Goal: Task Accomplishment & Management: Use online tool/utility

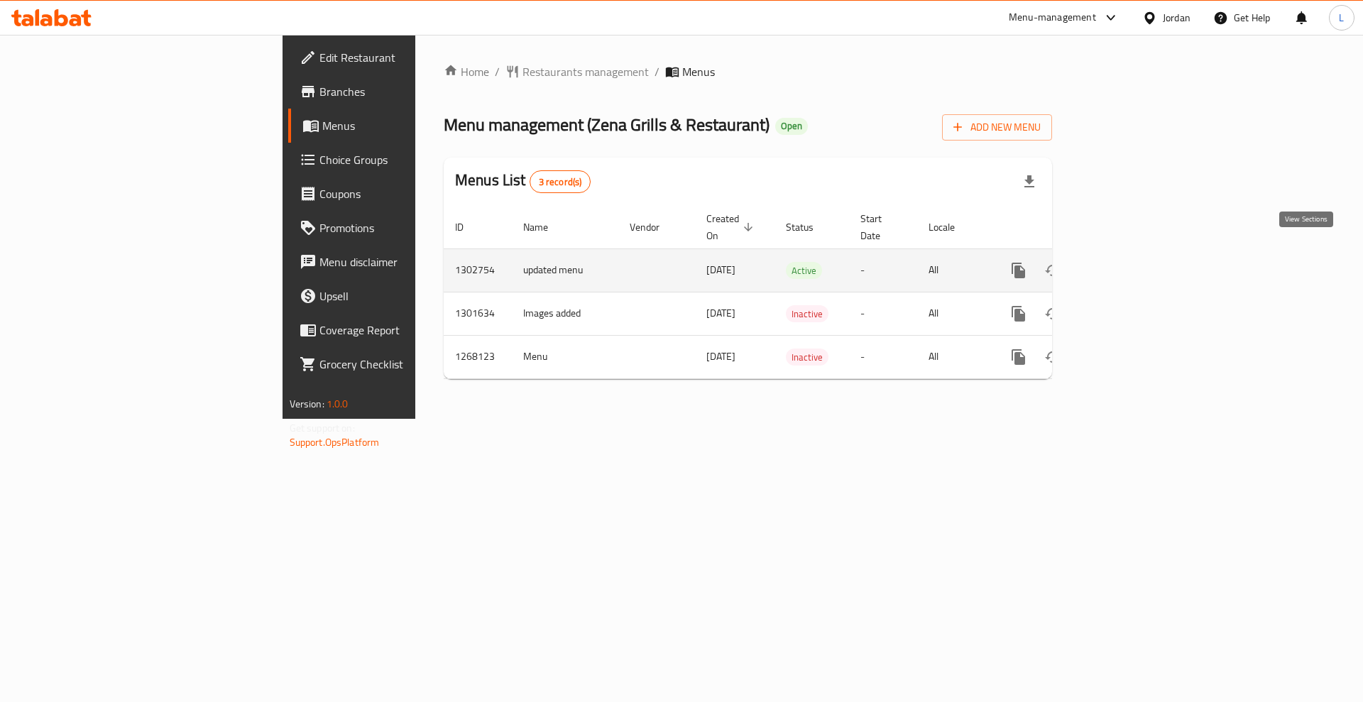
click at [1129, 262] on icon "enhanced table" at bounding box center [1120, 270] width 17 height 17
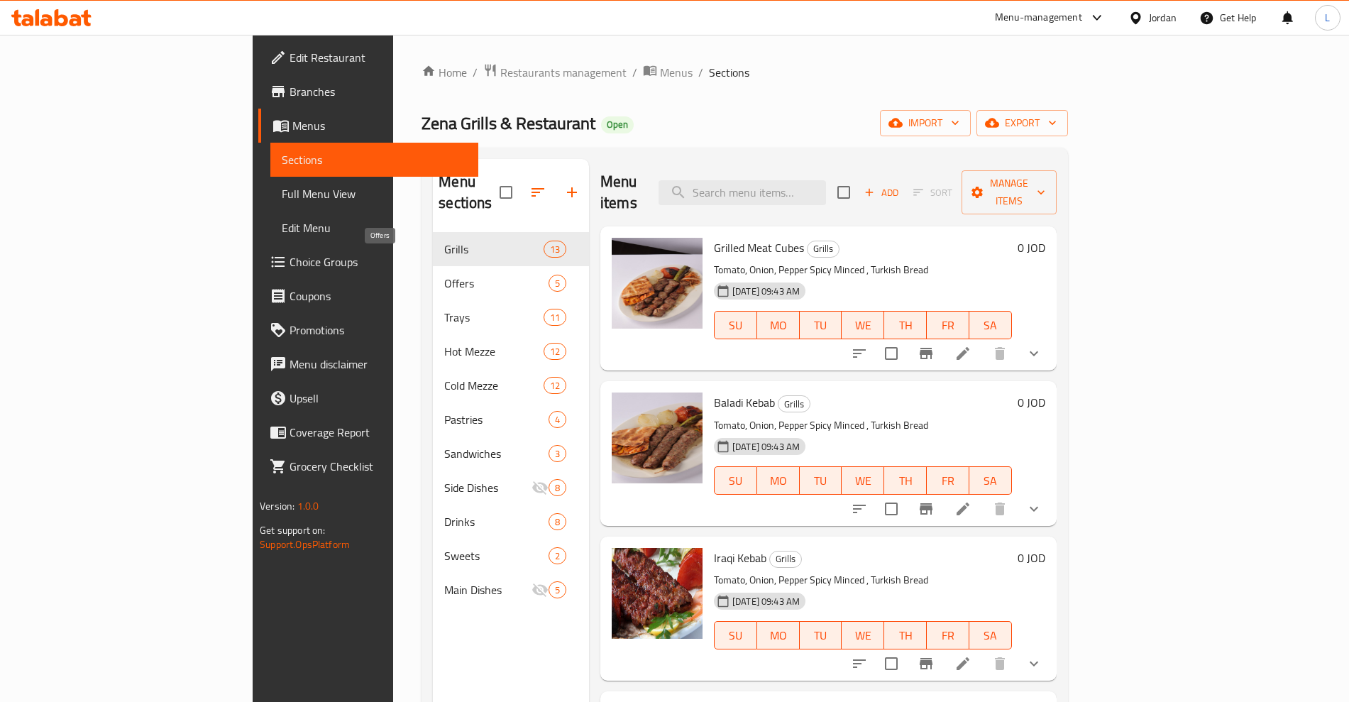
click at [444, 275] on span "Offers" at bounding box center [496, 283] width 104 height 17
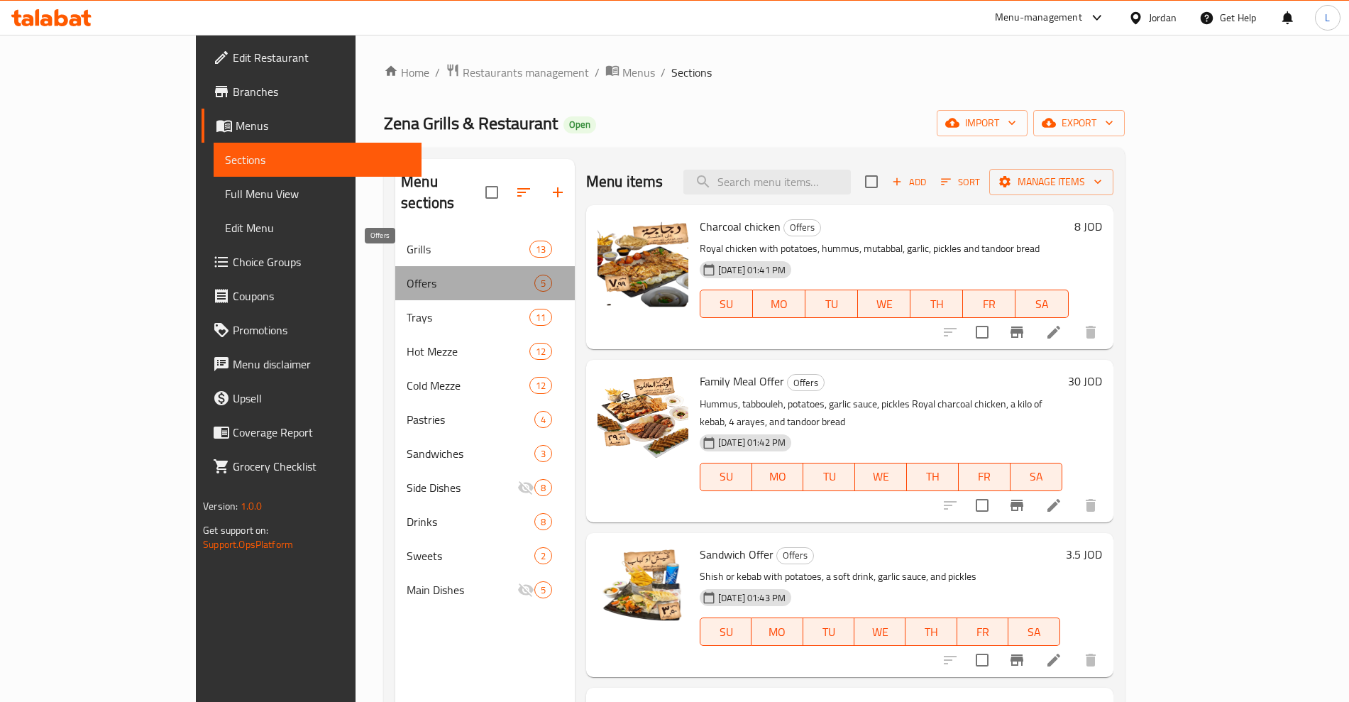
click at [407, 275] on span "Offers" at bounding box center [471, 283] width 128 height 17
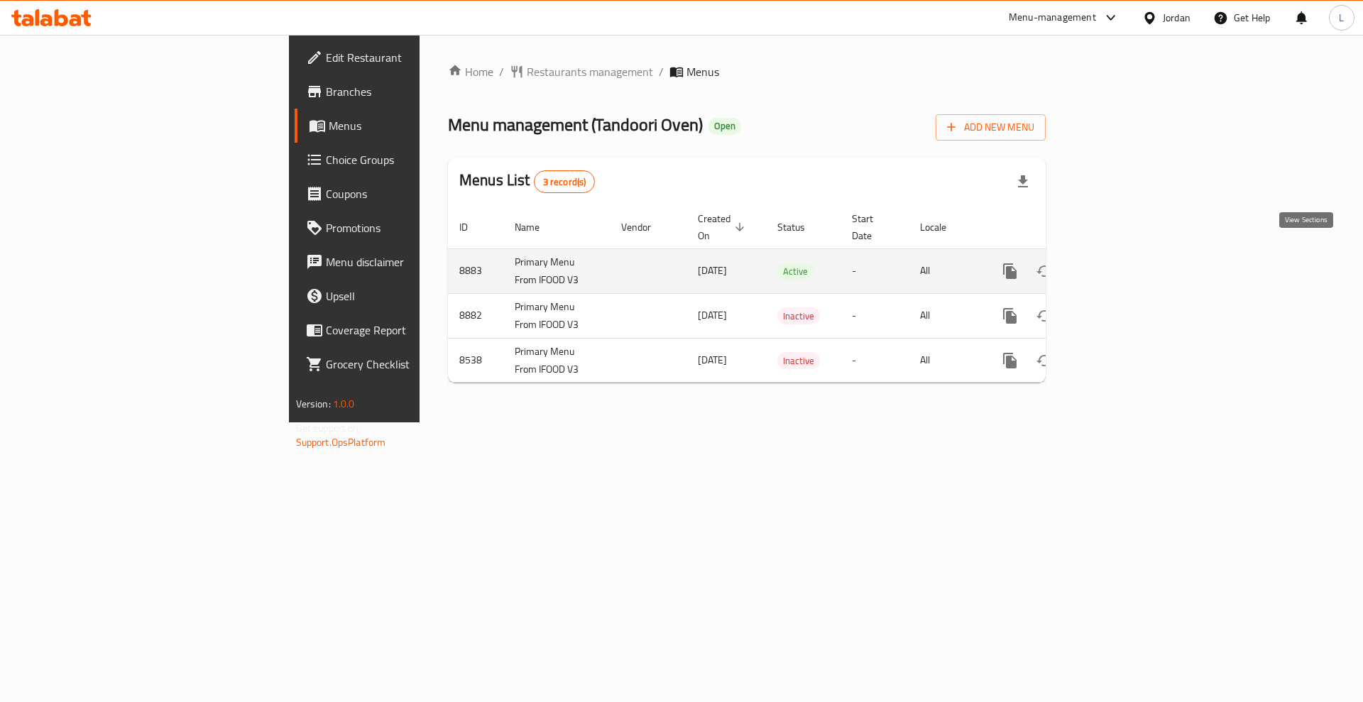
click at [1121, 263] on icon "enhanced table" at bounding box center [1112, 271] width 17 height 17
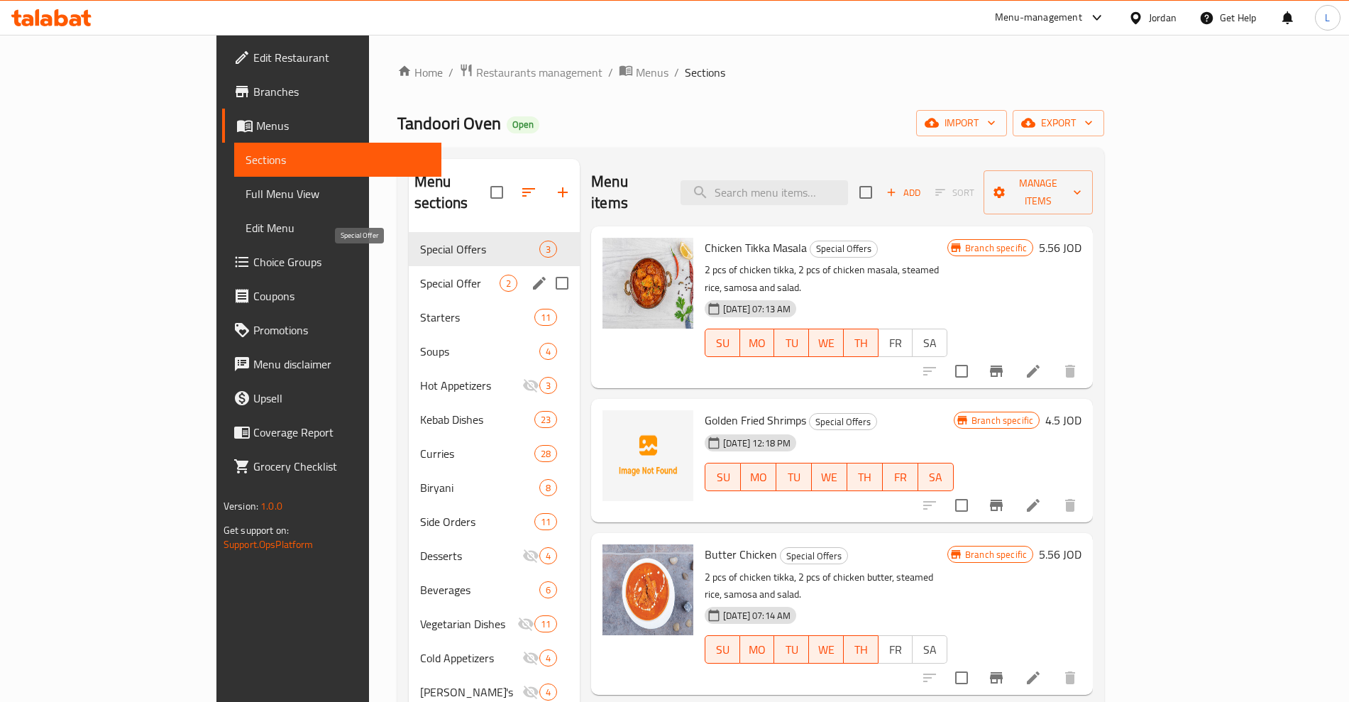
click at [420, 275] on span "Special Offer" at bounding box center [459, 283] width 79 height 17
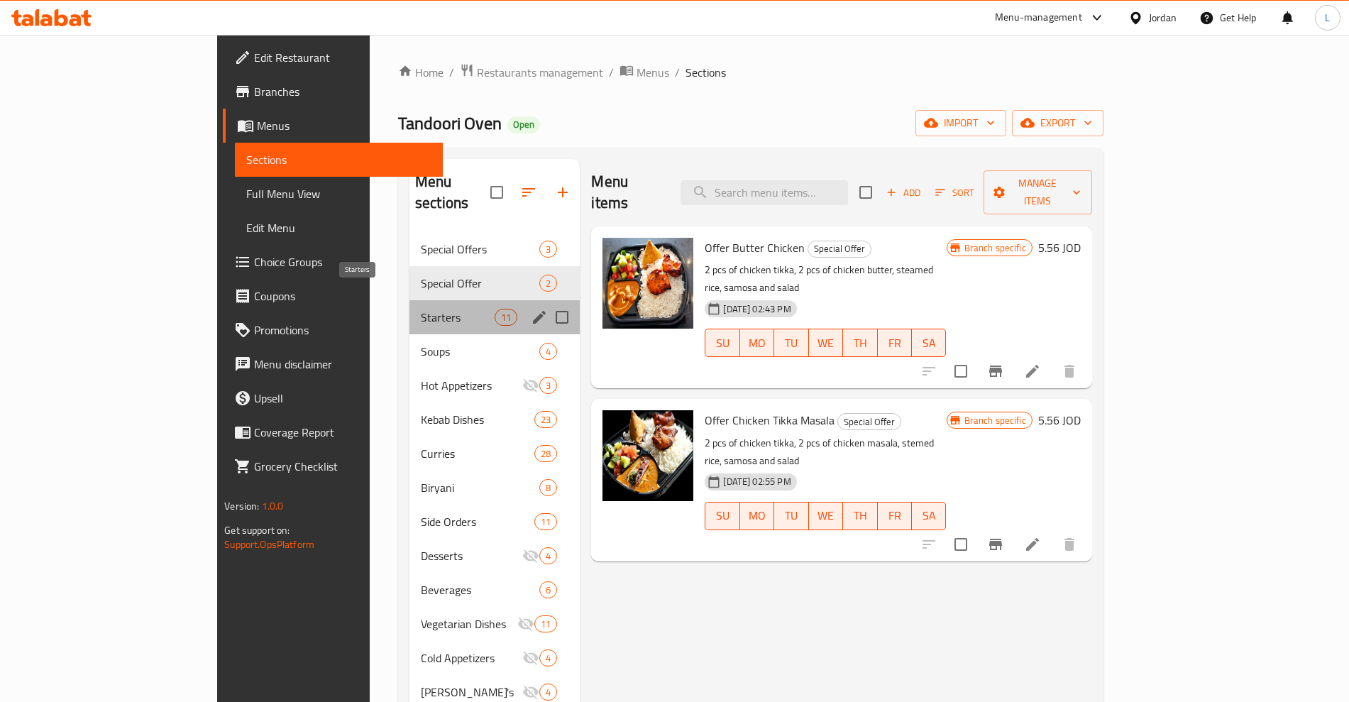
click at [421, 309] on span "Starters" at bounding box center [458, 317] width 74 height 17
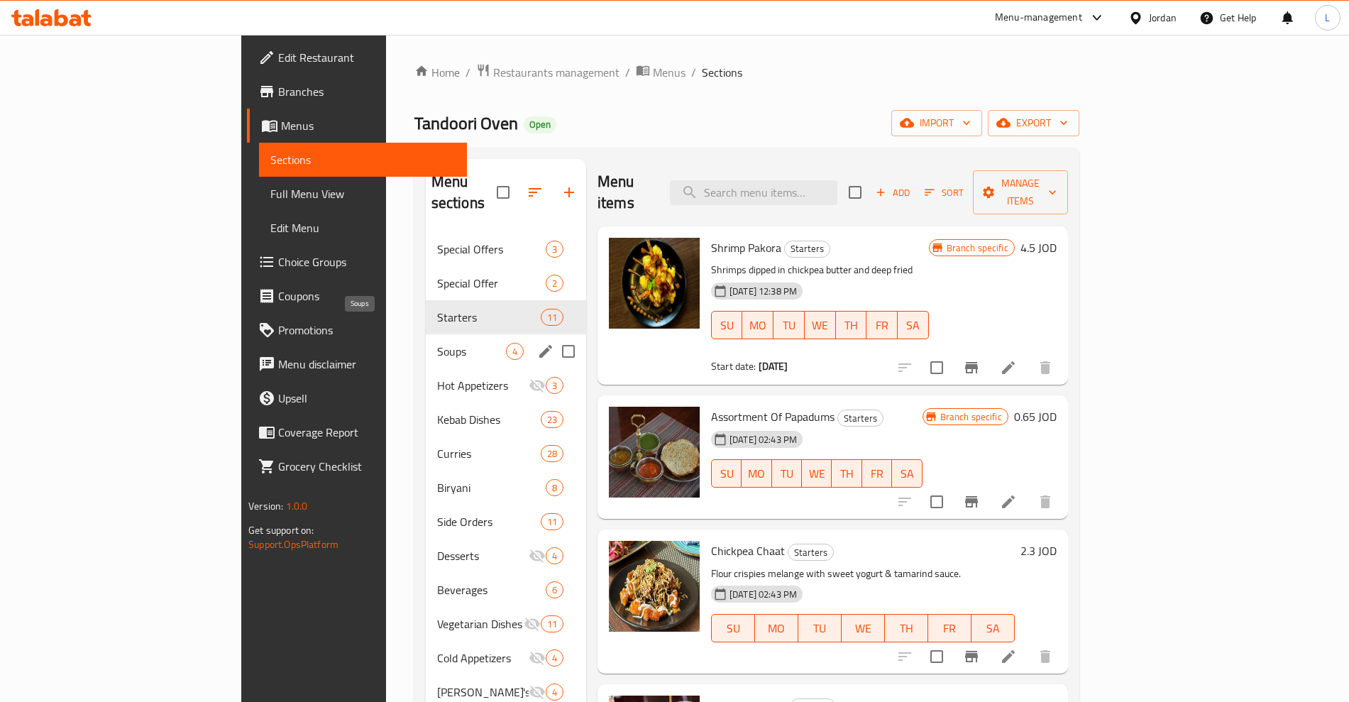
click at [437, 343] on span "Soups" at bounding box center [471, 351] width 69 height 17
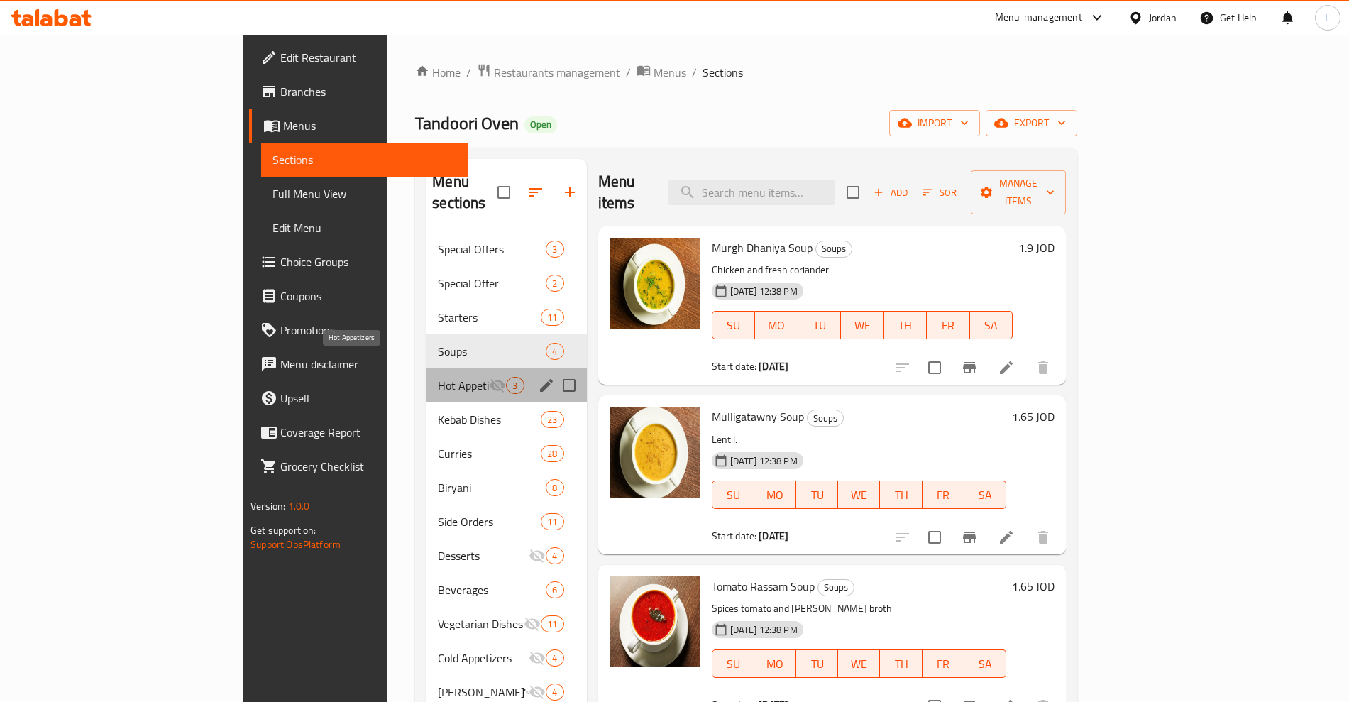
click at [438, 377] on span "Hot Appetizers" at bounding box center [463, 385] width 51 height 17
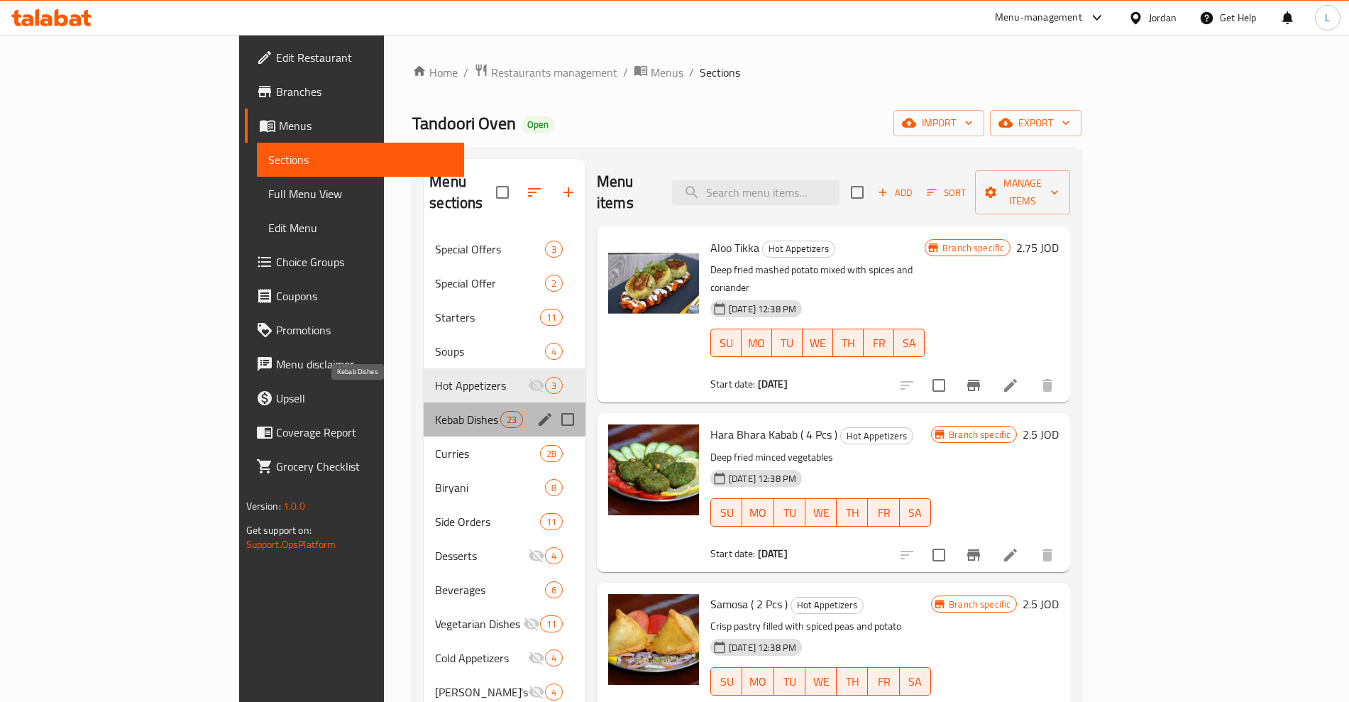
click at [435, 411] on span "Kebab Dishes" at bounding box center [467, 419] width 65 height 17
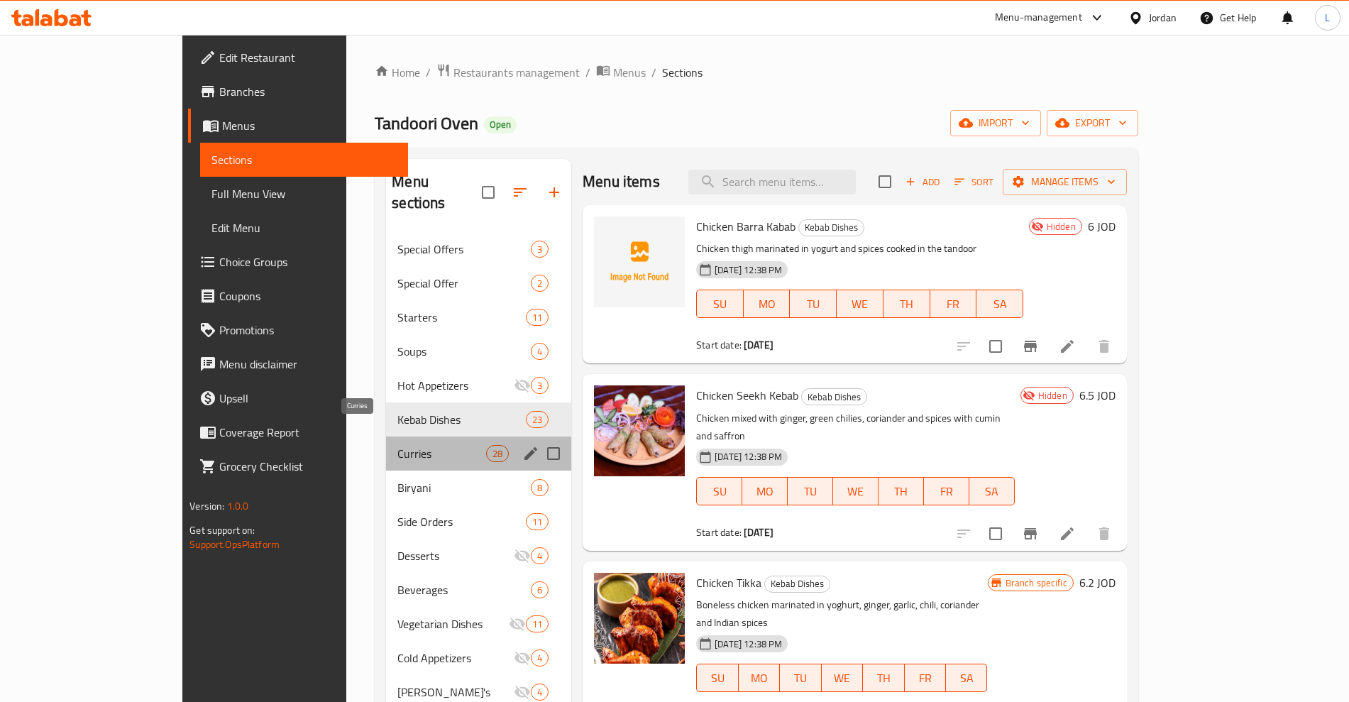
click at [397, 445] on span "Curries" at bounding box center [441, 453] width 89 height 17
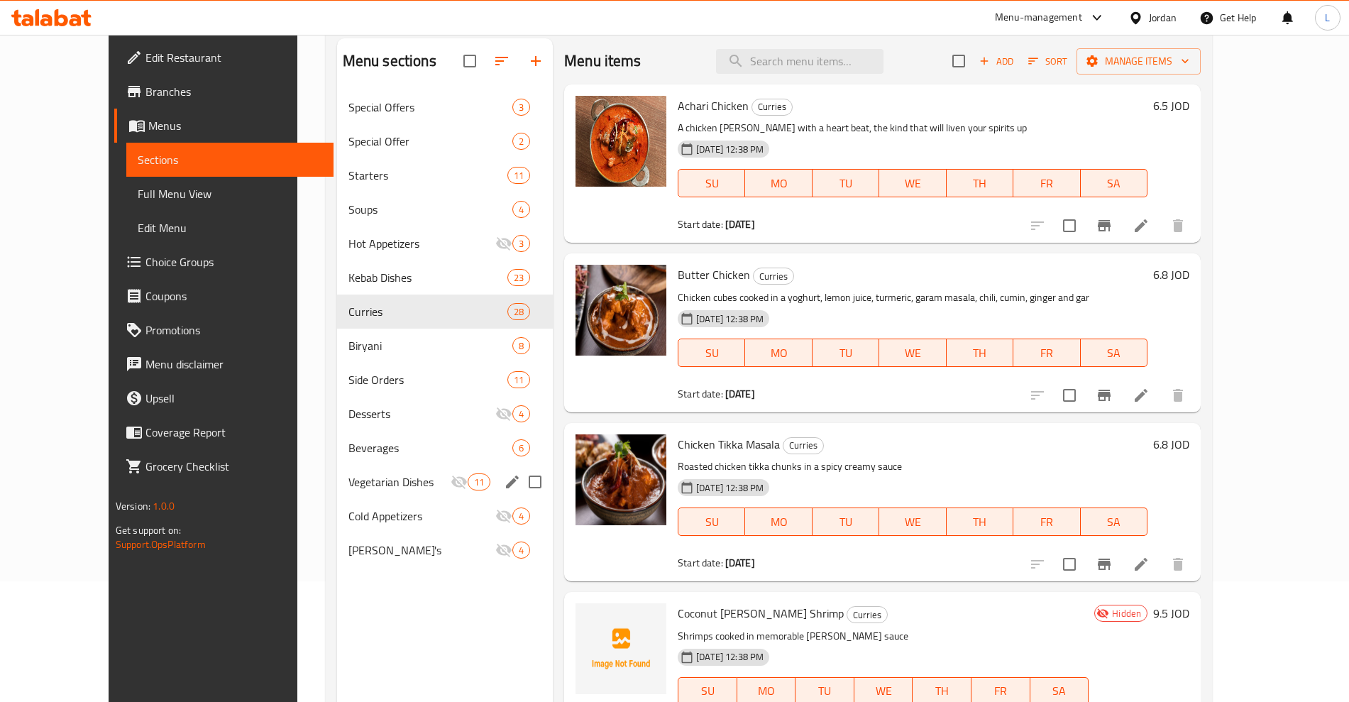
scroll to position [177, 0]
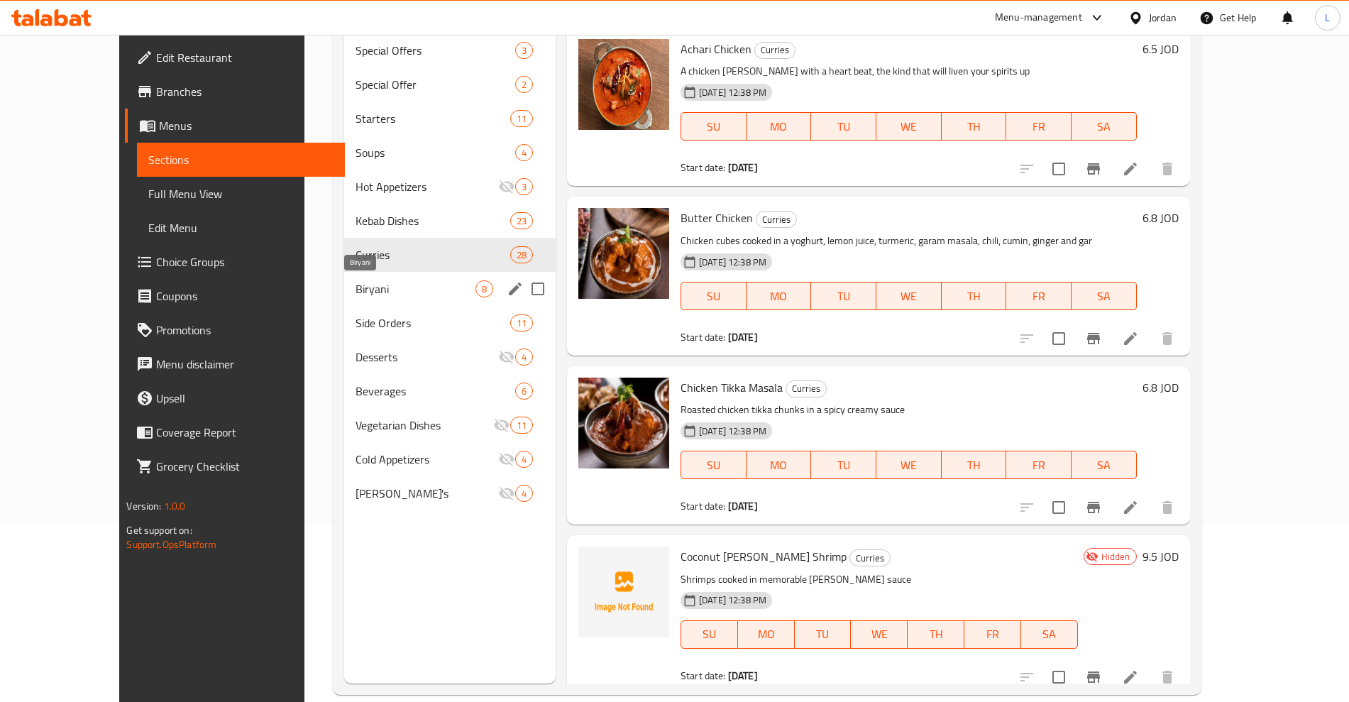
click at [344, 298] on div "Biryani 8" at bounding box center [450, 289] width 212 height 34
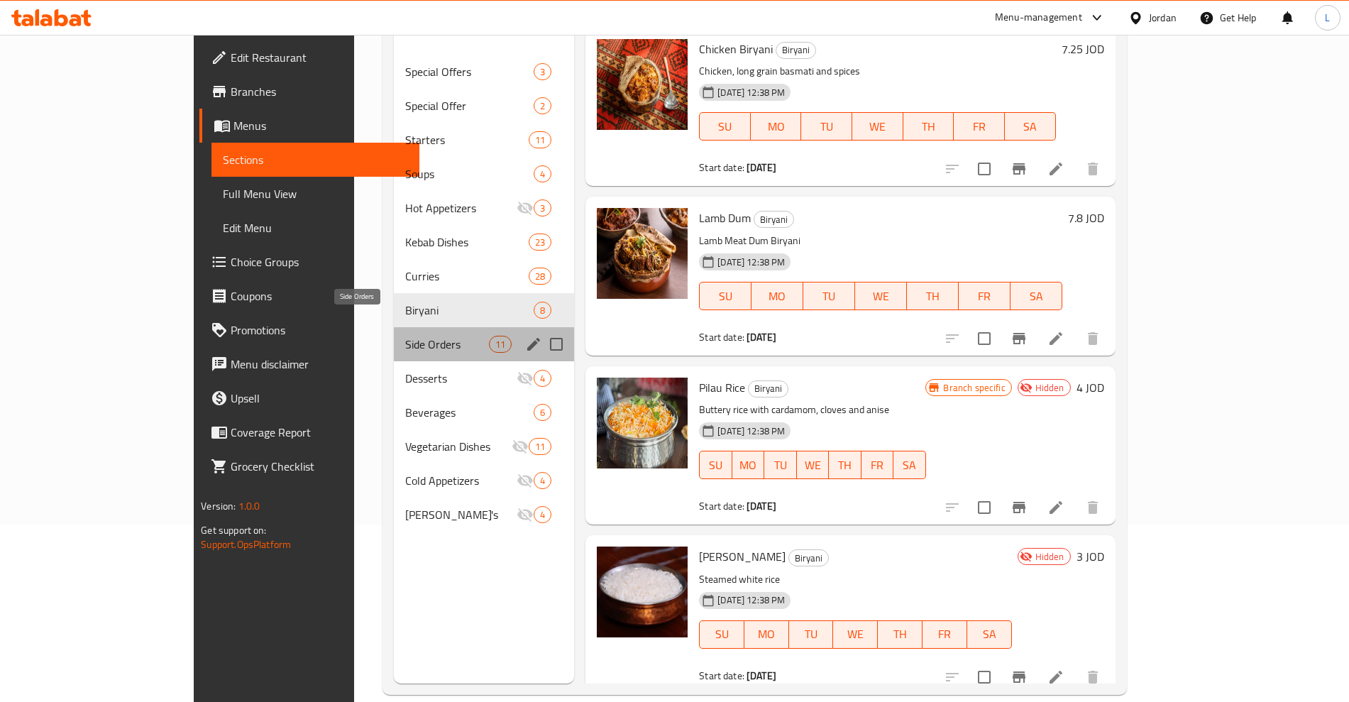
click at [405, 336] on span "Side Orders" at bounding box center [447, 344] width 84 height 17
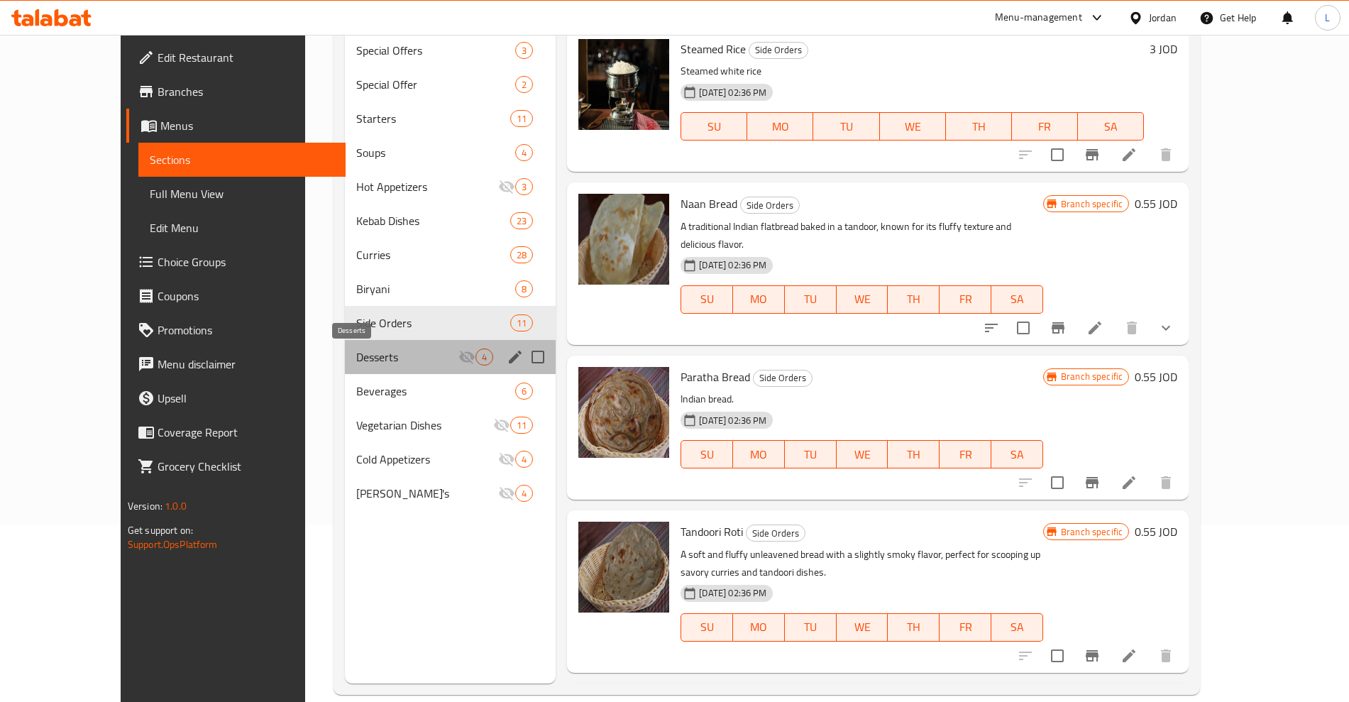
click at [356, 355] on span "Desserts" at bounding box center [407, 357] width 102 height 17
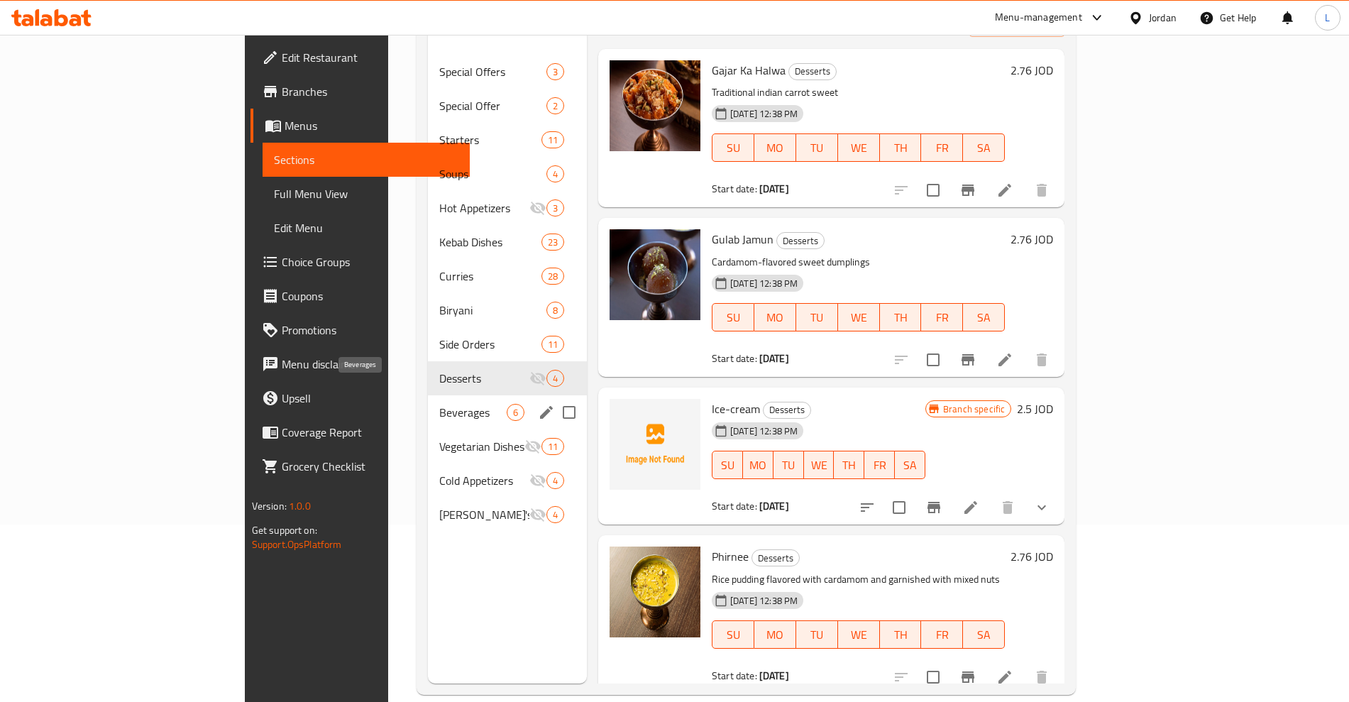
click at [439, 404] on span "Beverages" at bounding box center [472, 412] width 67 height 17
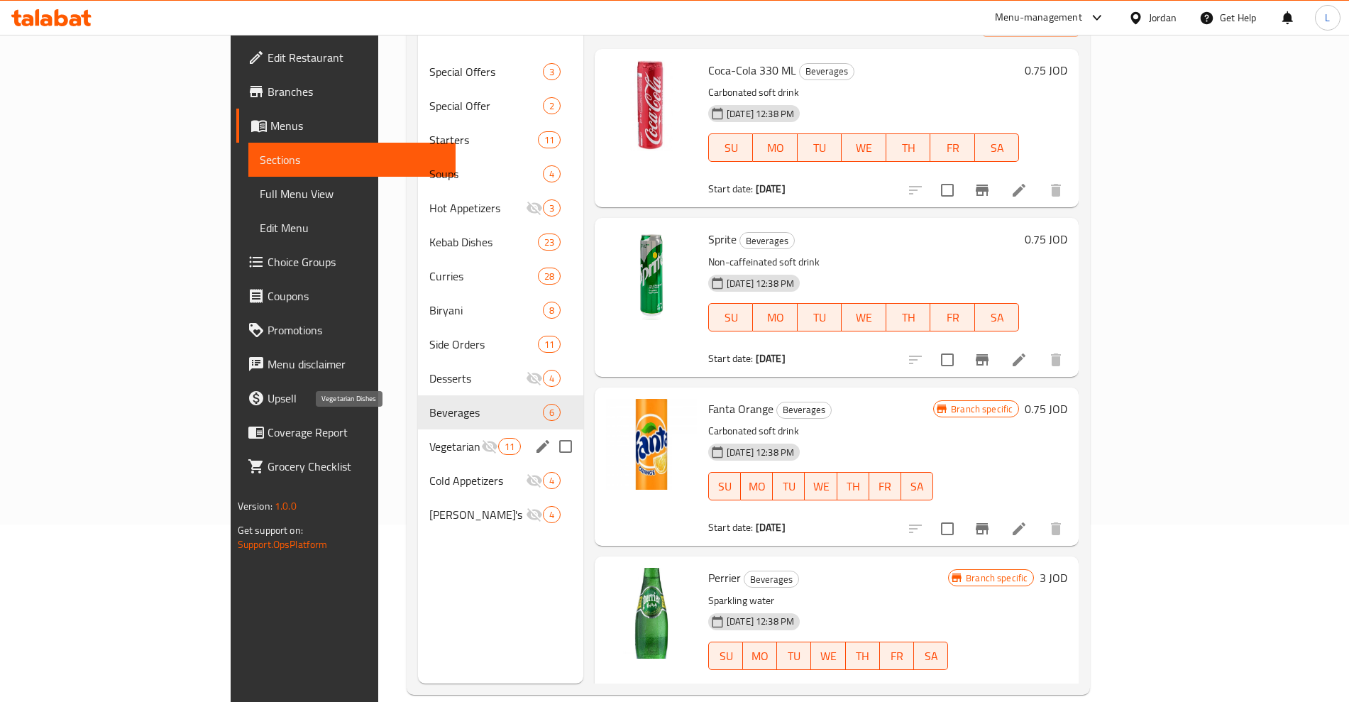
click at [429, 438] on span "Vegetarian Dishes" at bounding box center [454, 446] width 51 height 17
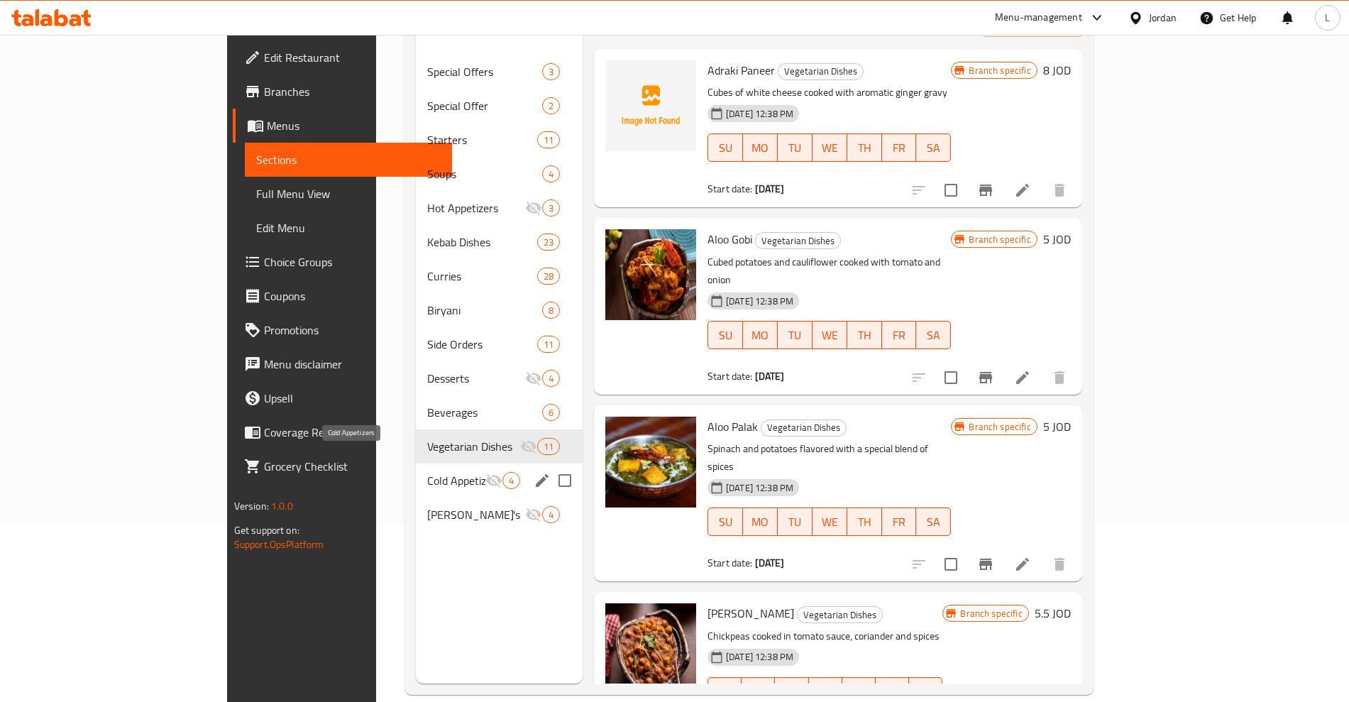
click at [427, 472] on span "Cold Appetizers" at bounding box center [455, 480] width 57 height 17
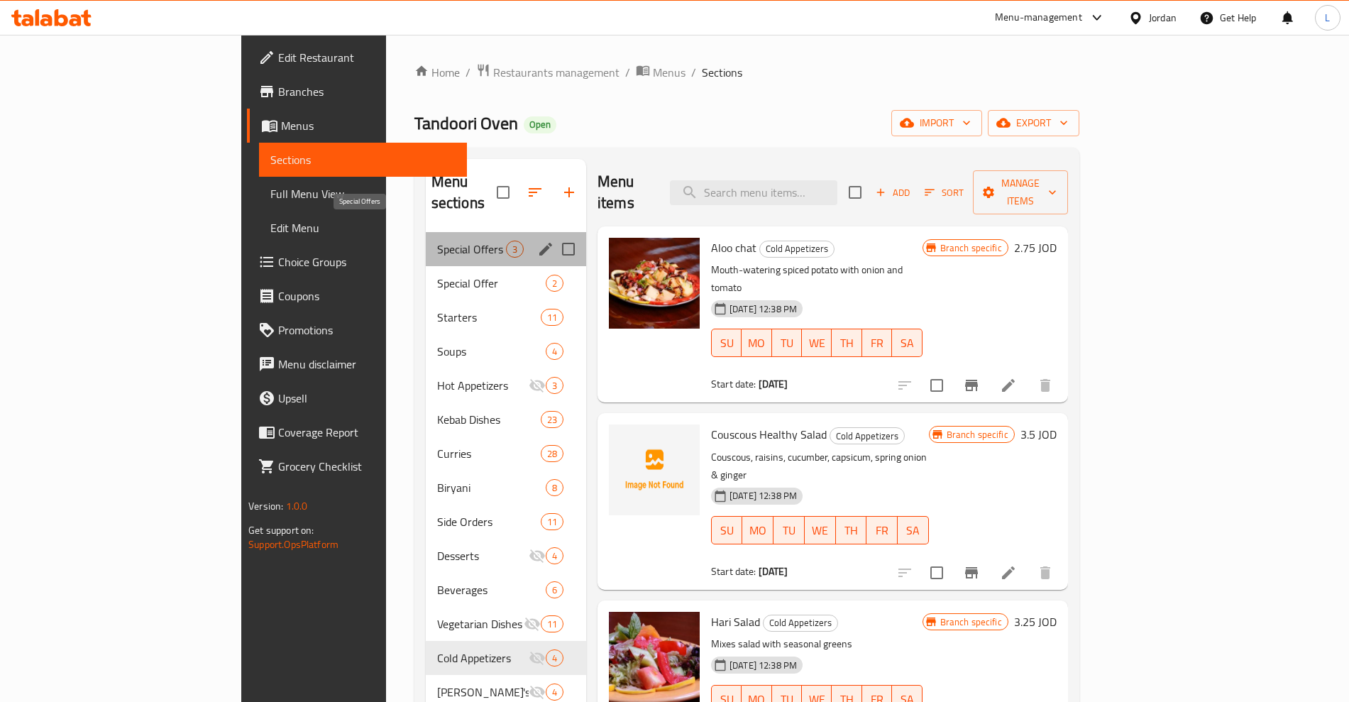
click at [437, 241] on span "Special Offers" at bounding box center [471, 249] width 69 height 17
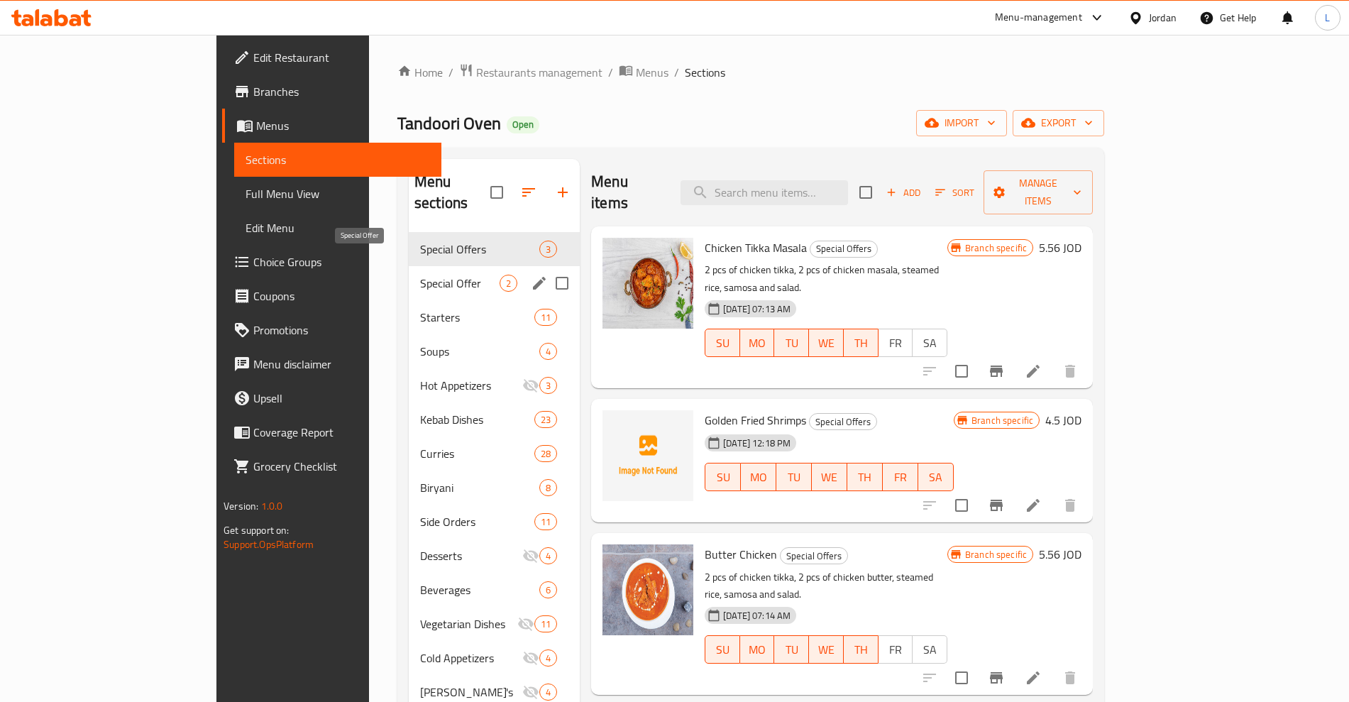
click at [420, 275] on span "Special Offer" at bounding box center [459, 283] width 79 height 17
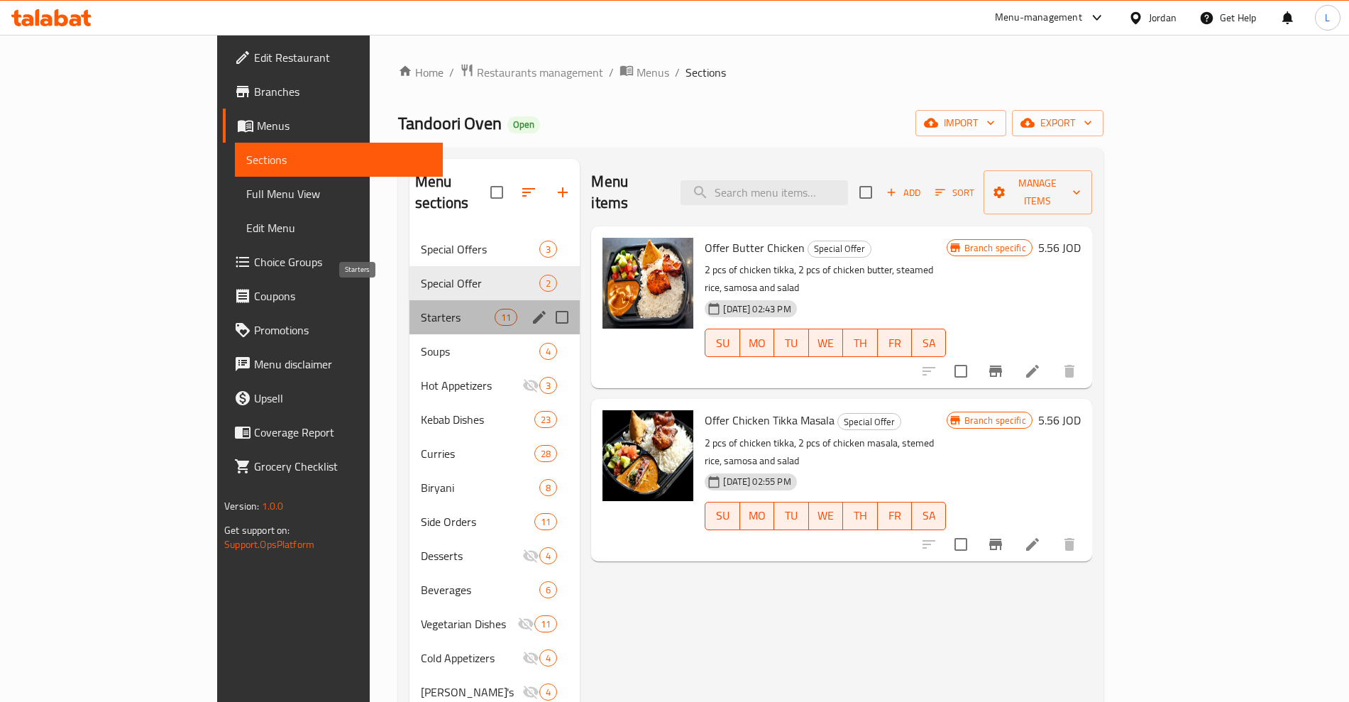
click at [421, 309] on span "Starters" at bounding box center [458, 317] width 74 height 17
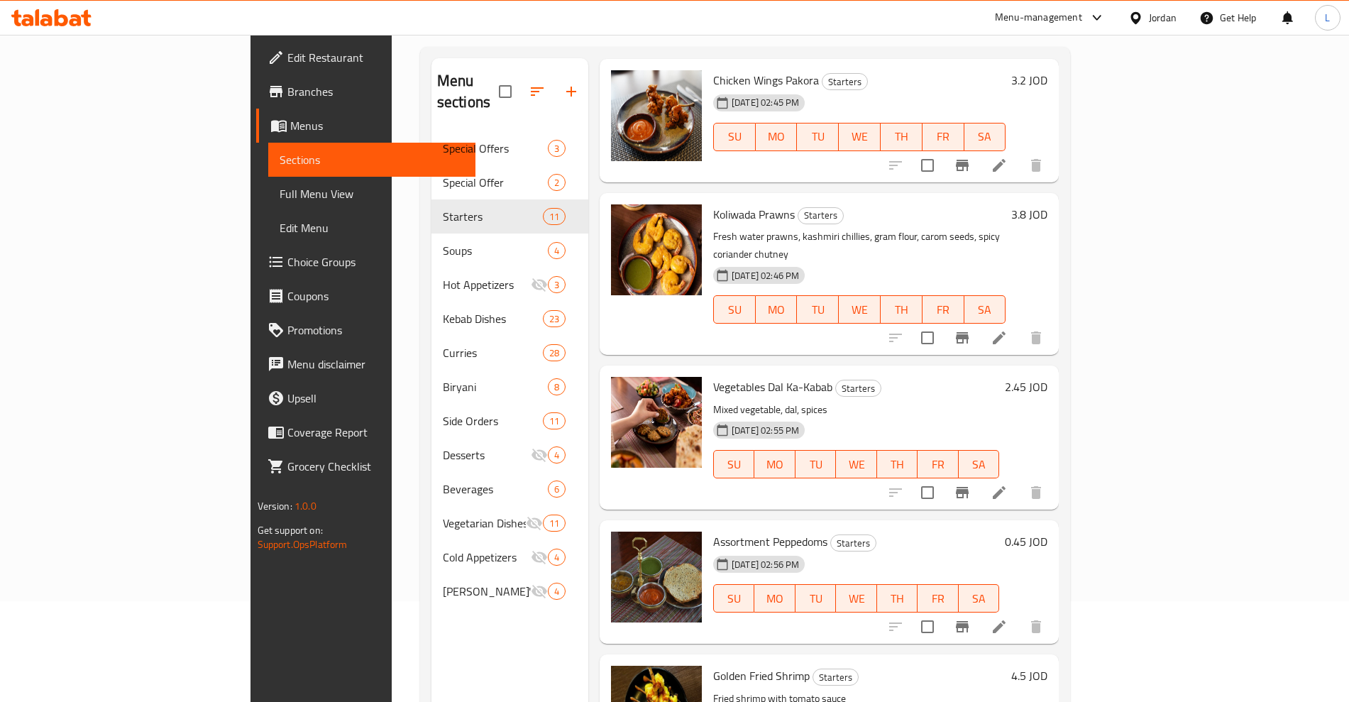
scroll to position [199, 0]
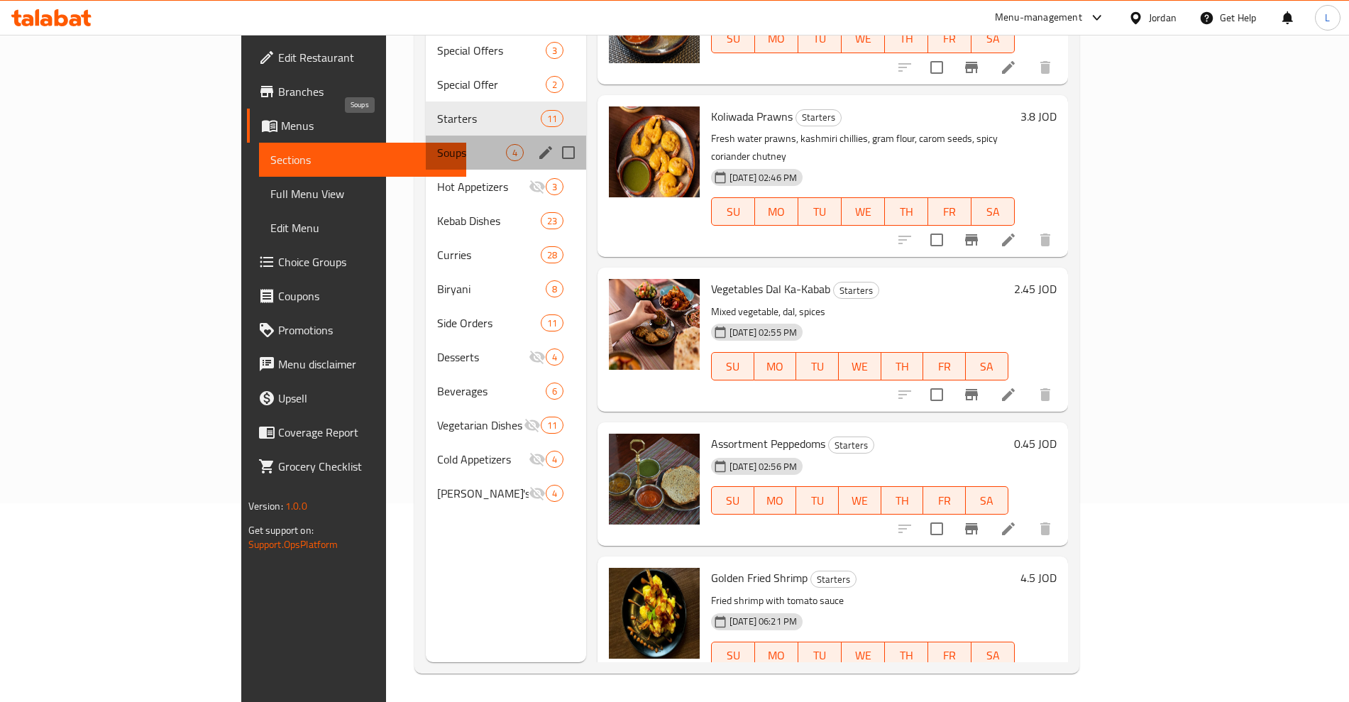
click at [437, 144] on span "Soups" at bounding box center [471, 152] width 69 height 17
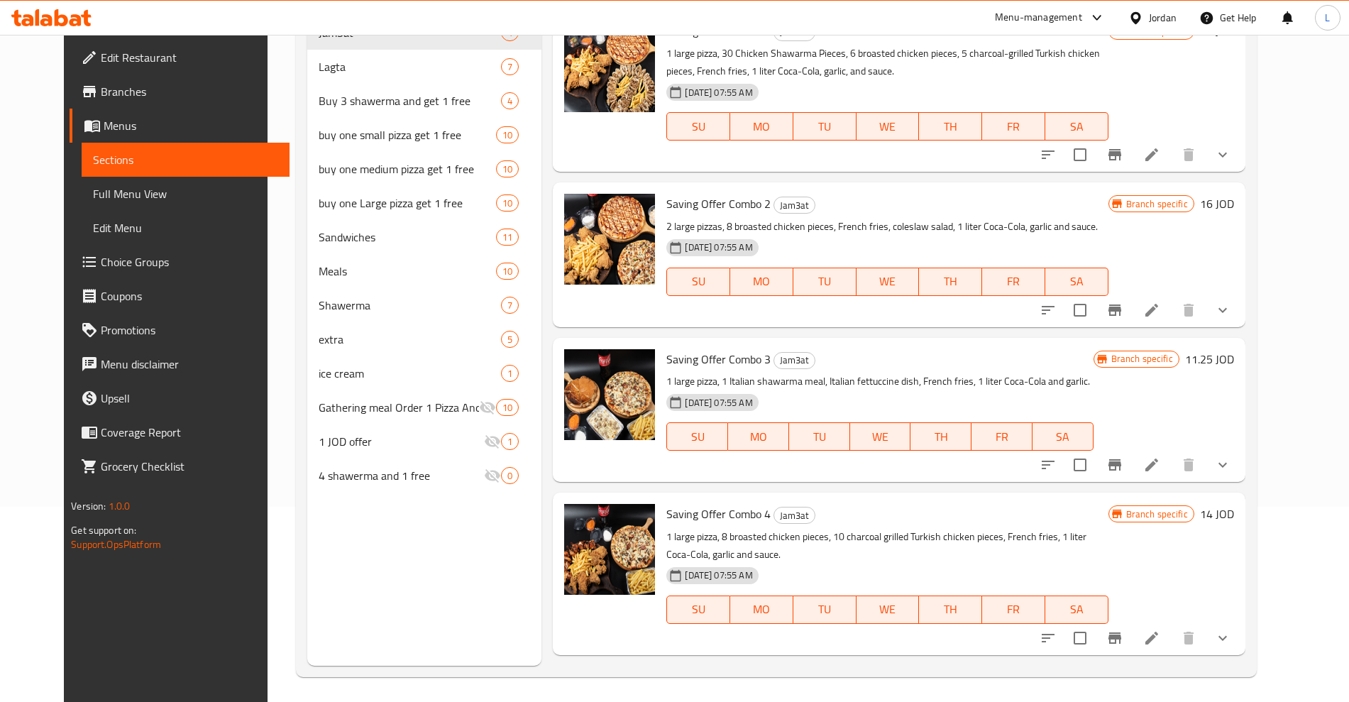
scroll to position [199, 0]
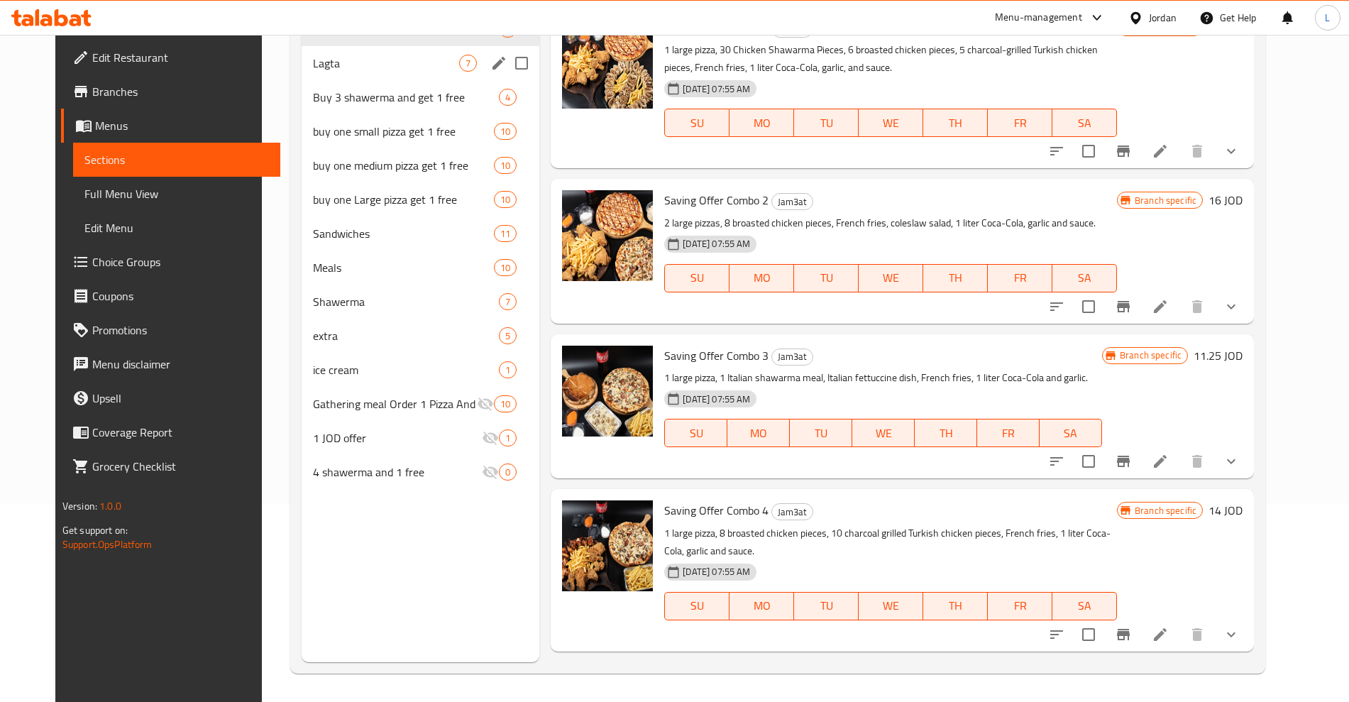
drag, startPoint x: 295, startPoint y: 53, endPoint x: 317, endPoint y: 84, distance: 38.6
click at [302, 53] on div "Lagta 7" at bounding box center [421, 63] width 238 height 34
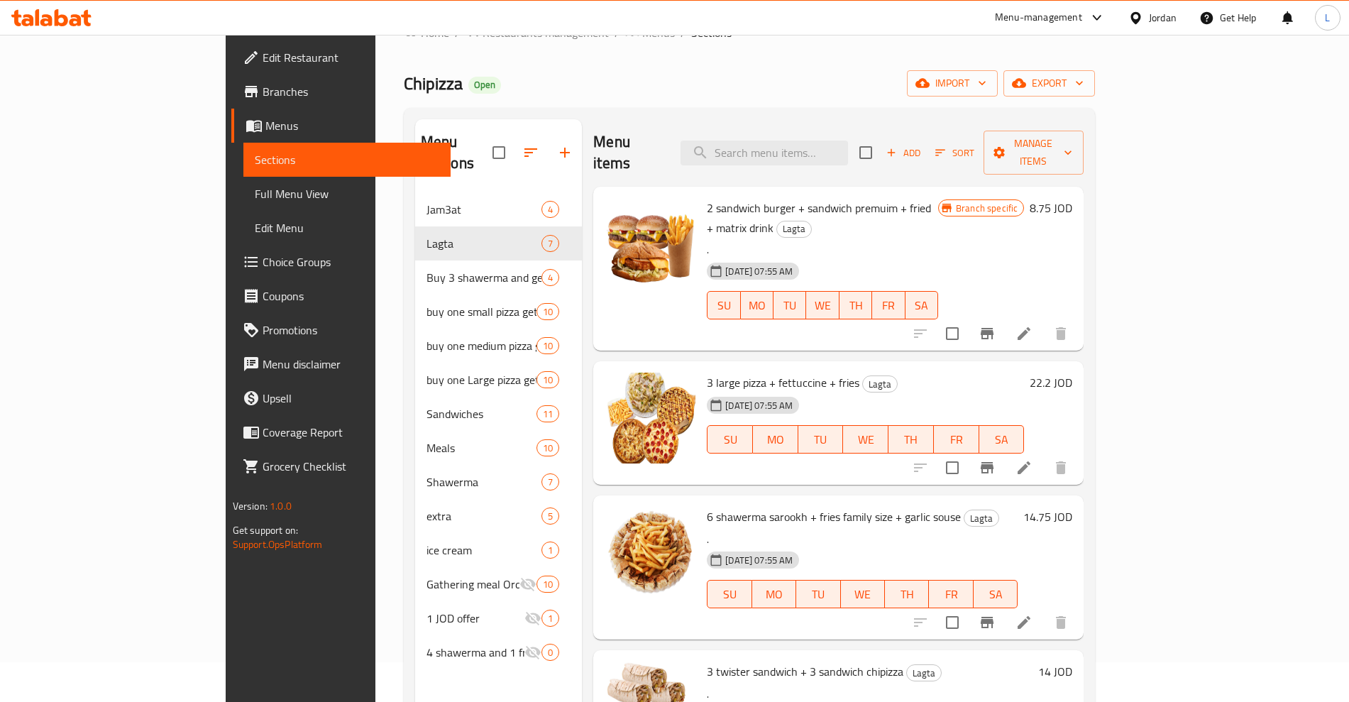
scroll to position [21, 0]
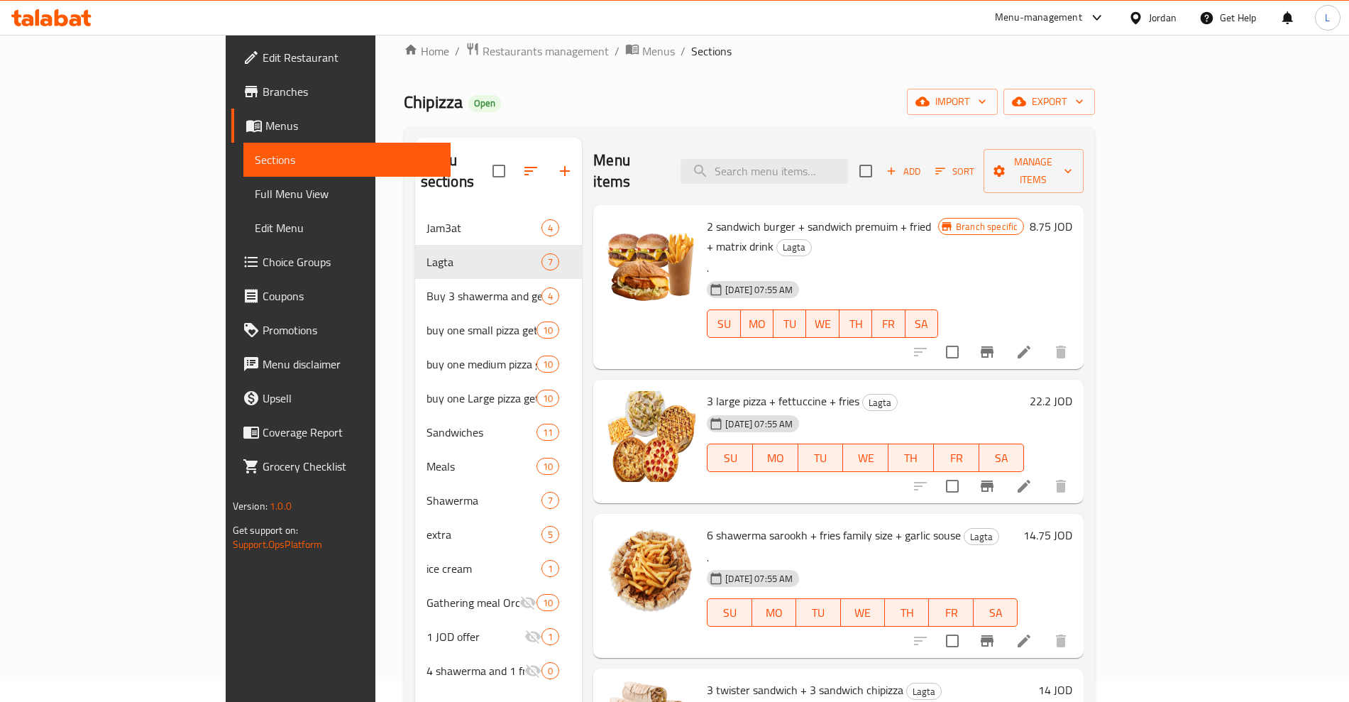
click at [1072, 391] on div "22.2 JOD" at bounding box center [1048, 401] width 48 height 20
click at [1072, 391] on h6 "22.2 JOD" at bounding box center [1051, 401] width 43 height 20
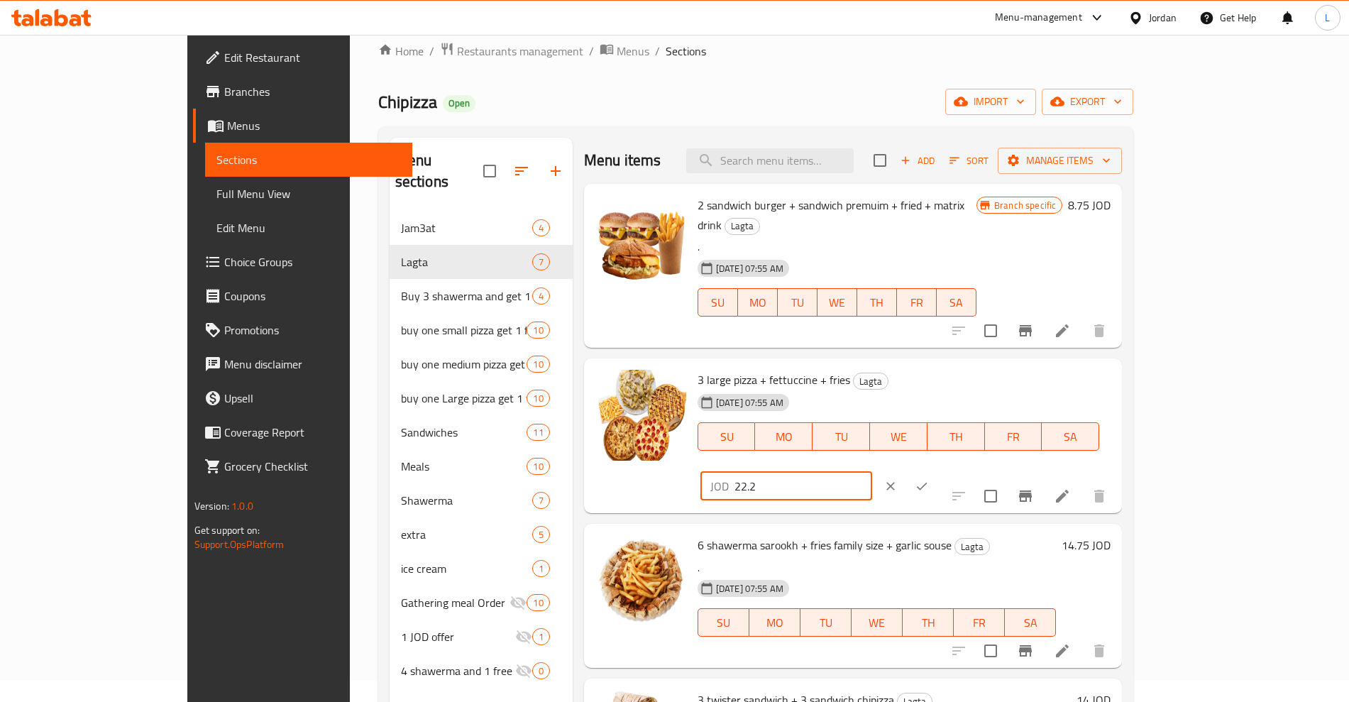
drag, startPoint x: 1171, startPoint y: 368, endPoint x: 1058, endPoint y: 384, distance: 113.9
click at [958, 471] on div "JOD 22.2 ​" at bounding box center [828, 486] width 260 height 31
type input "28.86"
click at [929, 479] on icon "ok" at bounding box center [922, 486] width 14 height 14
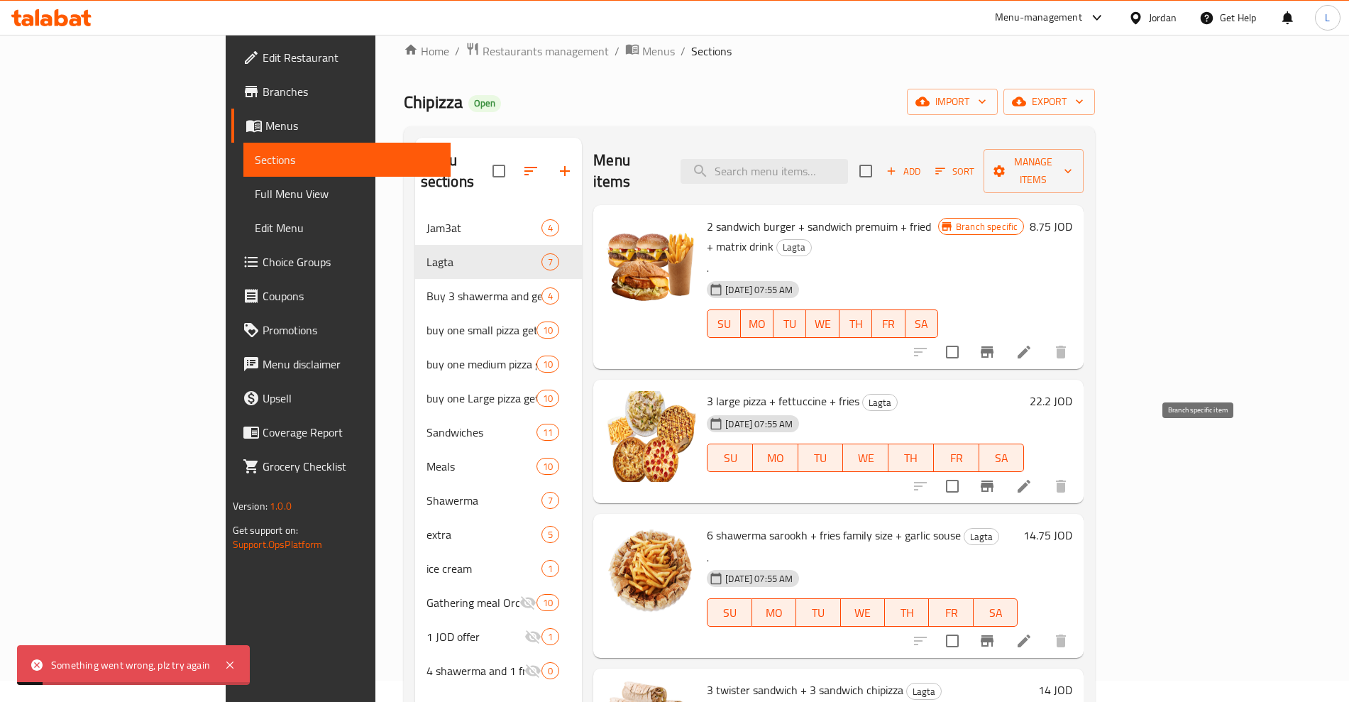
click at [994, 481] on icon "Branch-specific-item" at bounding box center [987, 486] width 13 height 11
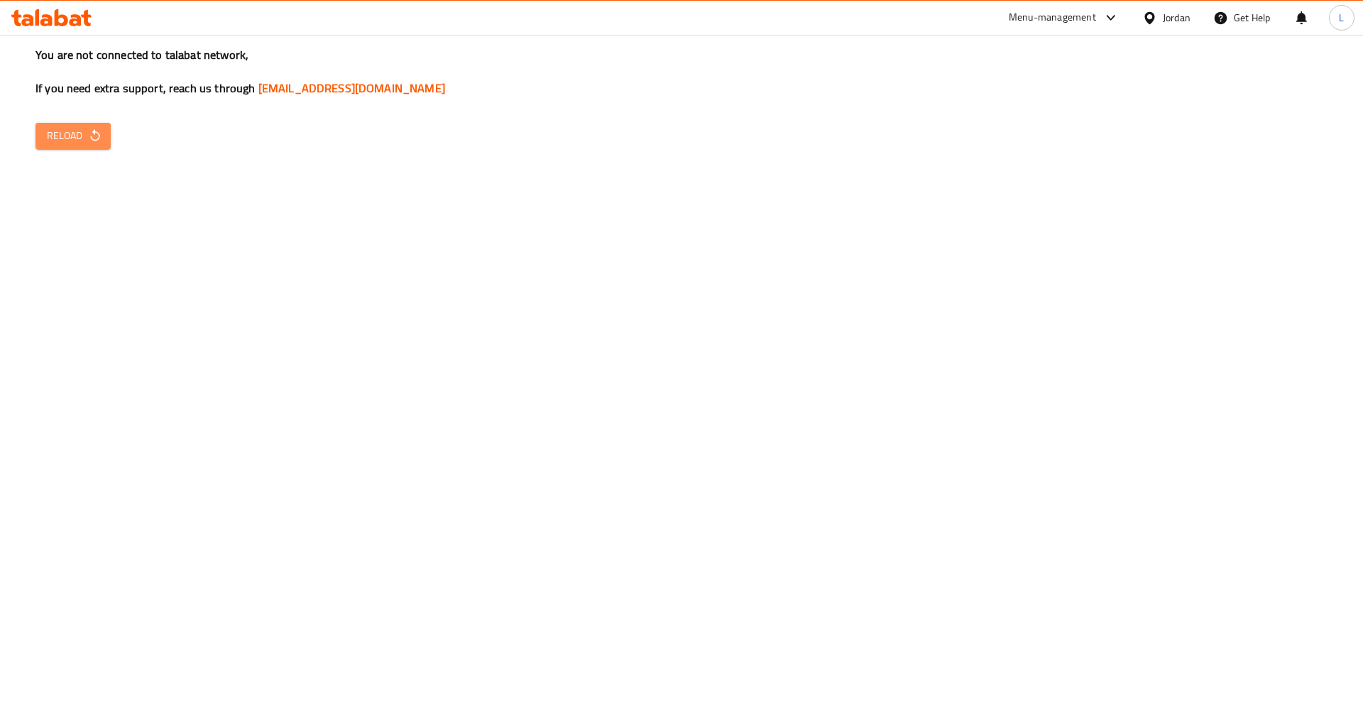
click at [102, 131] on button "Reload" at bounding box center [72, 136] width 75 height 26
click at [68, 140] on span "Reload" at bounding box center [73, 136] width 53 height 18
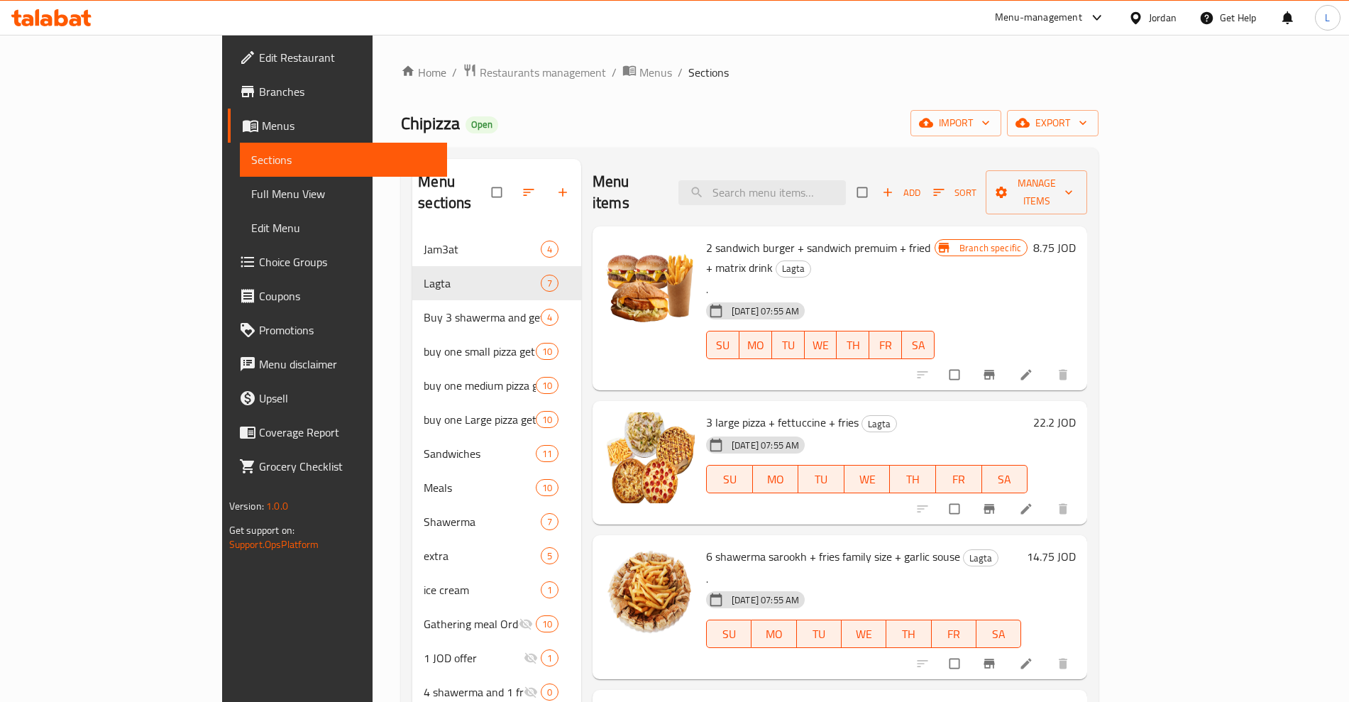
click at [1076, 412] on h6 "22.2 JOD" at bounding box center [1054, 422] width 43 height 20
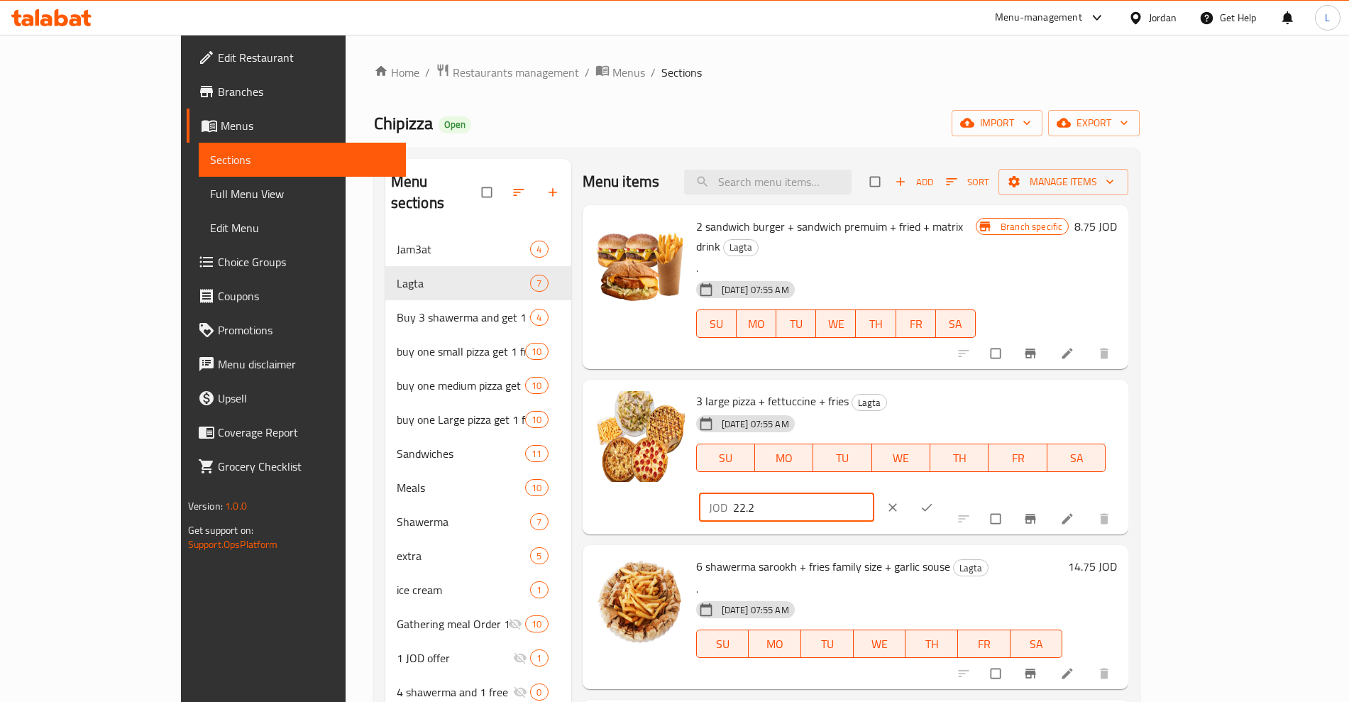
drag, startPoint x: 1141, startPoint y: 392, endPoint x: 995, endPoint y: 417, distance: 148.3
click at [995, 417] on div "3 large pizza + fettuccine + fries Lagta 15-10-2024 07:55 AM SU MO TU WE TH FR …" at bounding box center [907, 456] width 433 height 143
type input "28.86"
click at [934, 500] on icon "ok" at bounding box center [927, 507] width 14 height 14
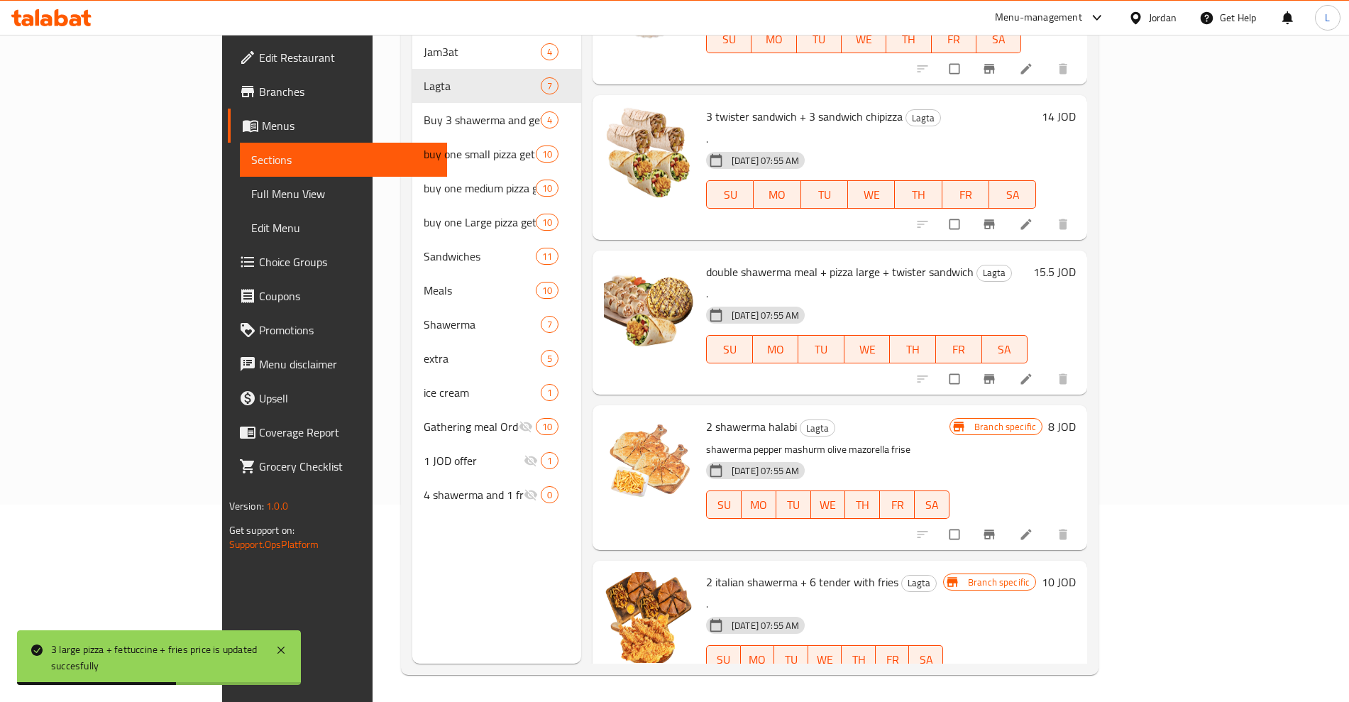
scroll to position [199, 0]
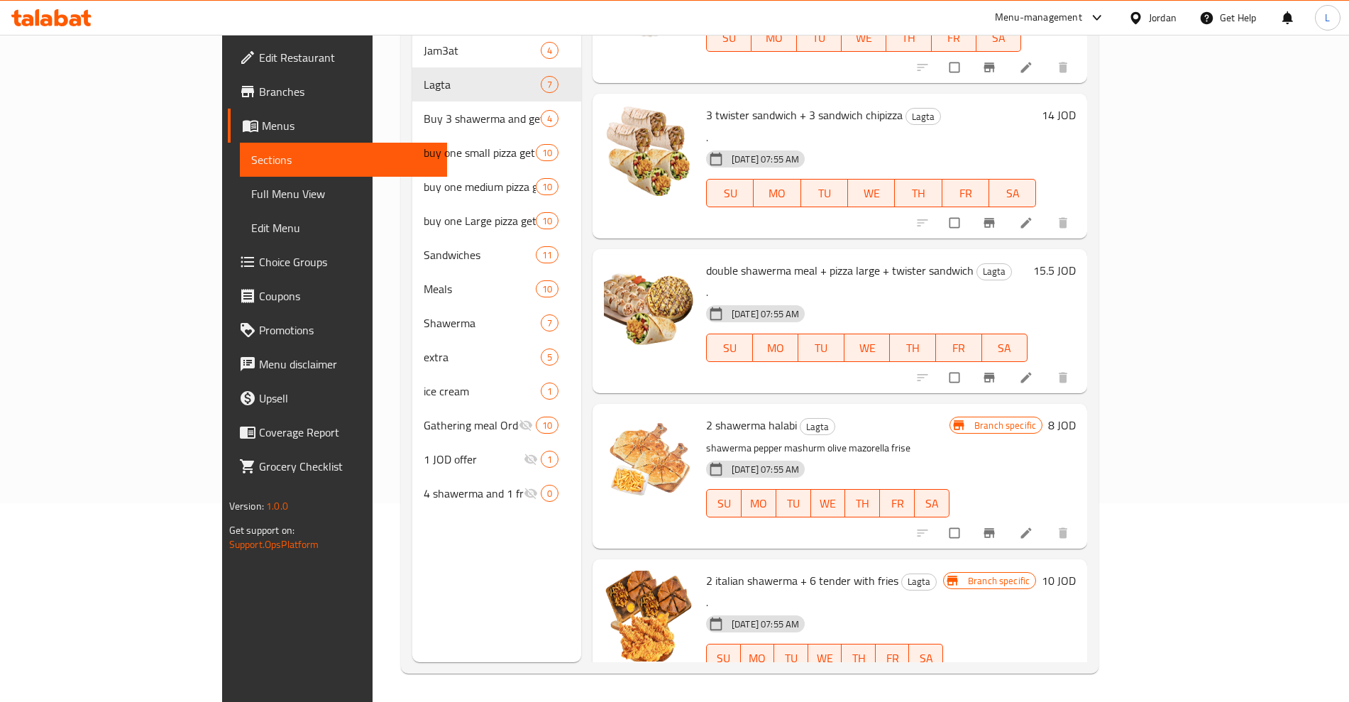
click at [1076, 571] on h6 "10 JOD" at bounding box center [1059, 581] width 34 height 20
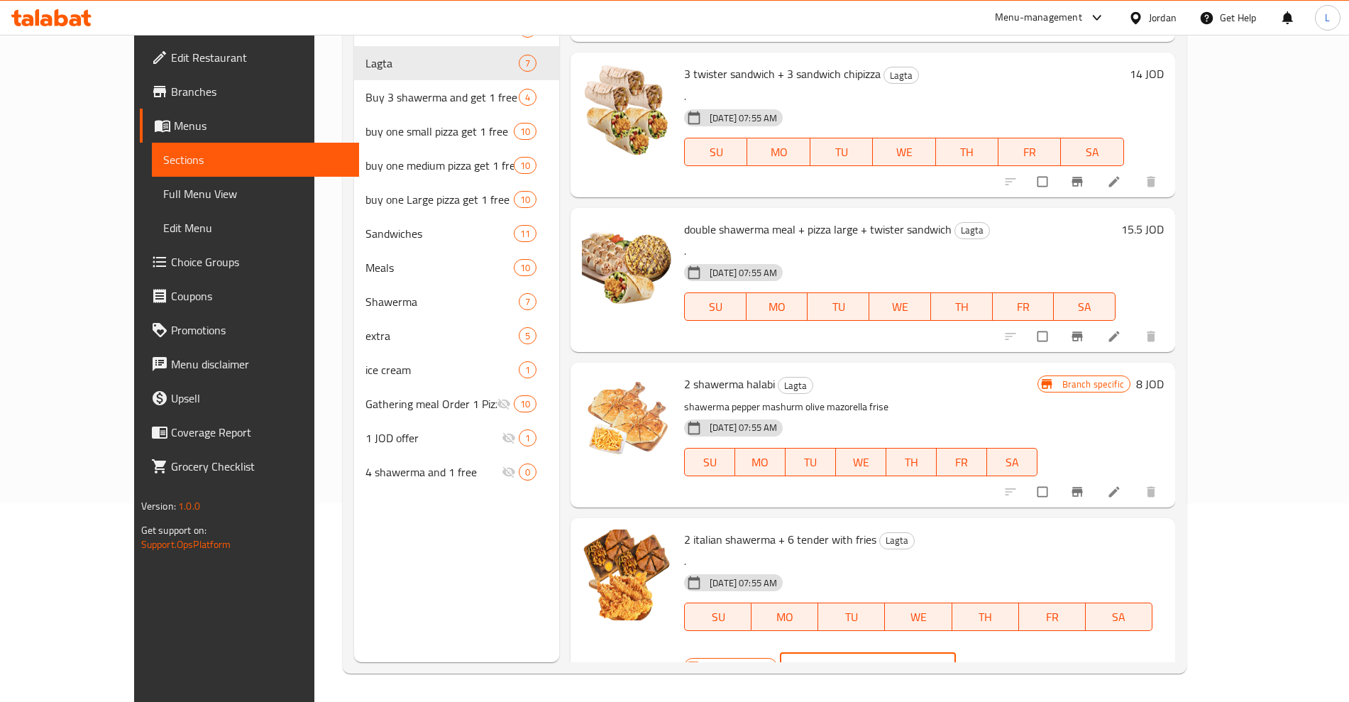
drag, startPoint x: 1134, startPoint y: 545, endPoint x: 965, endPoint y: 592, distance: 175.3
click at [965, 651] on div "Branch specific JOD 10 ​" at bounding box center [863, 666] width 359 height 31
type input "17.55"
click at [1016, 659] on icon "ok" at bounding box center [1008, 666] width 14 height 14
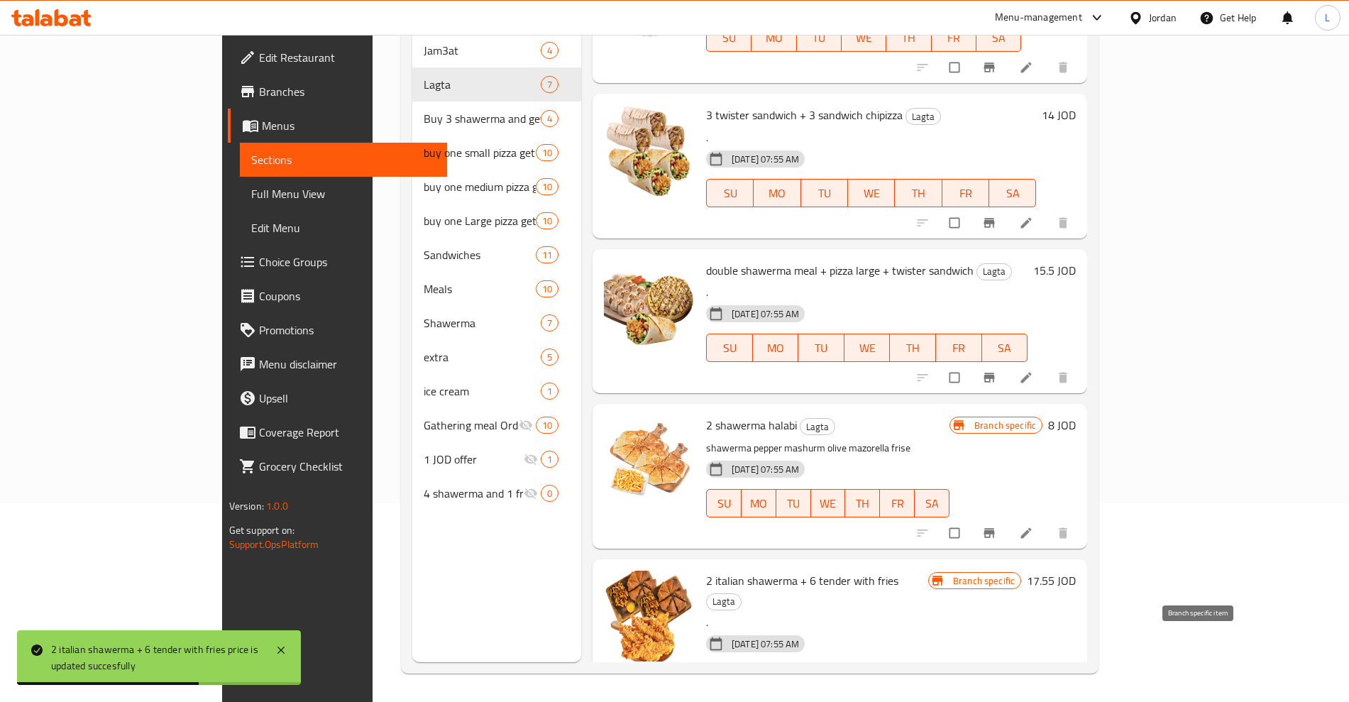
click at [995, 701] on icon "Branch-specific-item" at bounding box center [989, 707] width 11 height 9
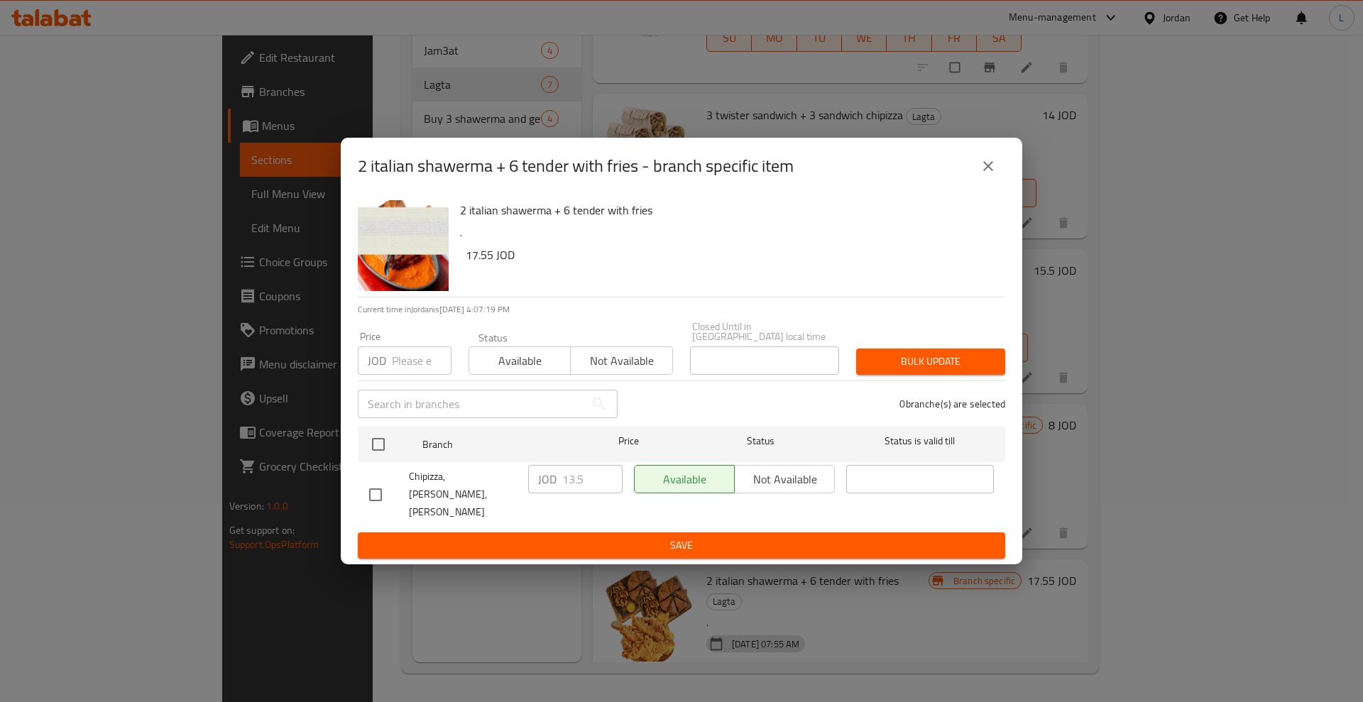
click at [376, 486] on input "checkbox" at bounding box center [376, 495] width 30 height 30
checkbox input "true"
drag, startPoint x: 596, startPoint y: 476, endPoint x: 537, endPoint y: 498, distance: 62.0
click at [537, 498] on div "JOD 13.5 ​" at bounding box center [575, 494] width 106 height 70
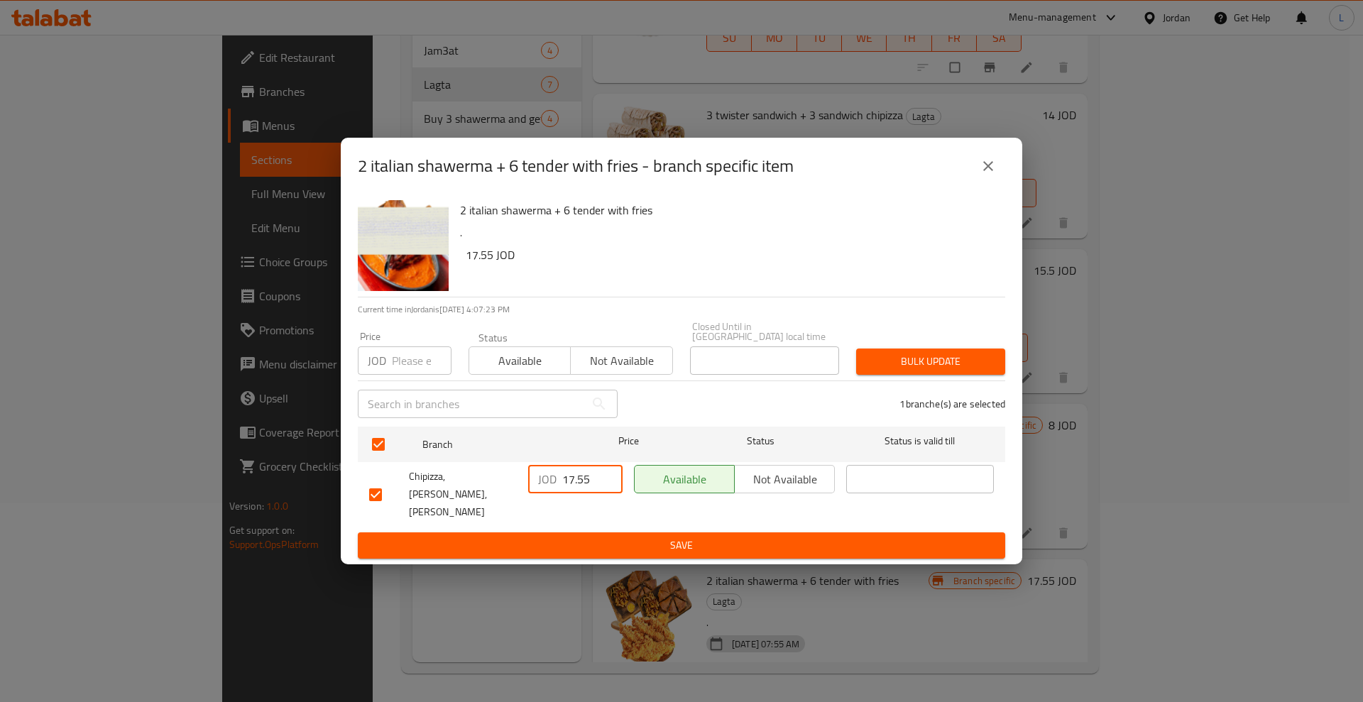
type input "17.55"
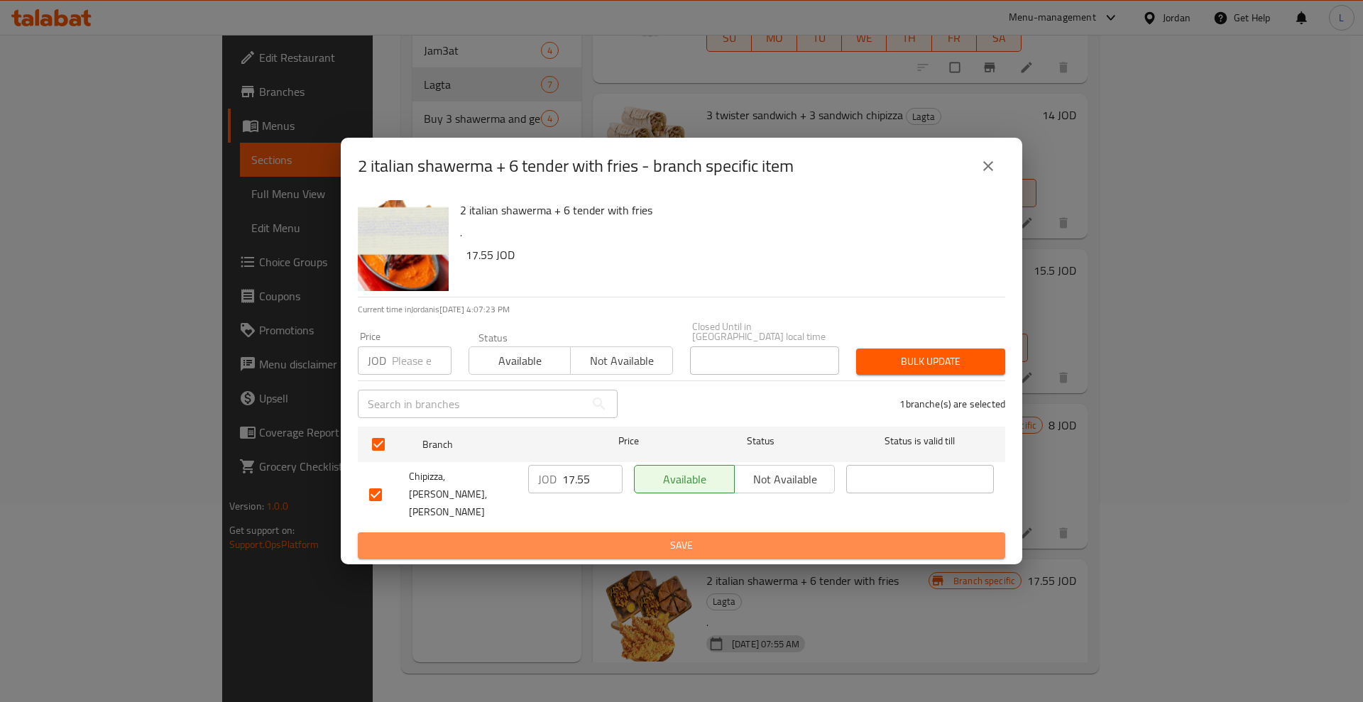
click at [652, 537] on span "Save" at bounding box center [681, 546] width 625 height 18
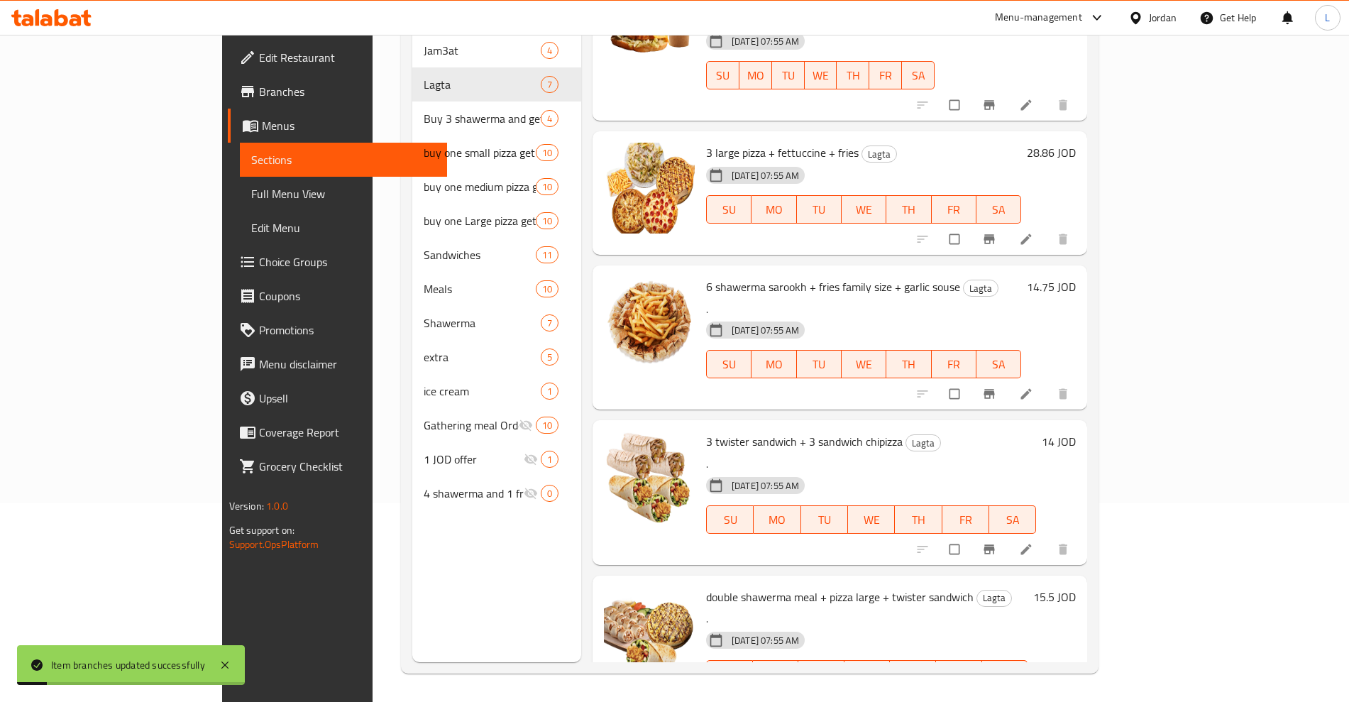
scroll to position [0, 0]
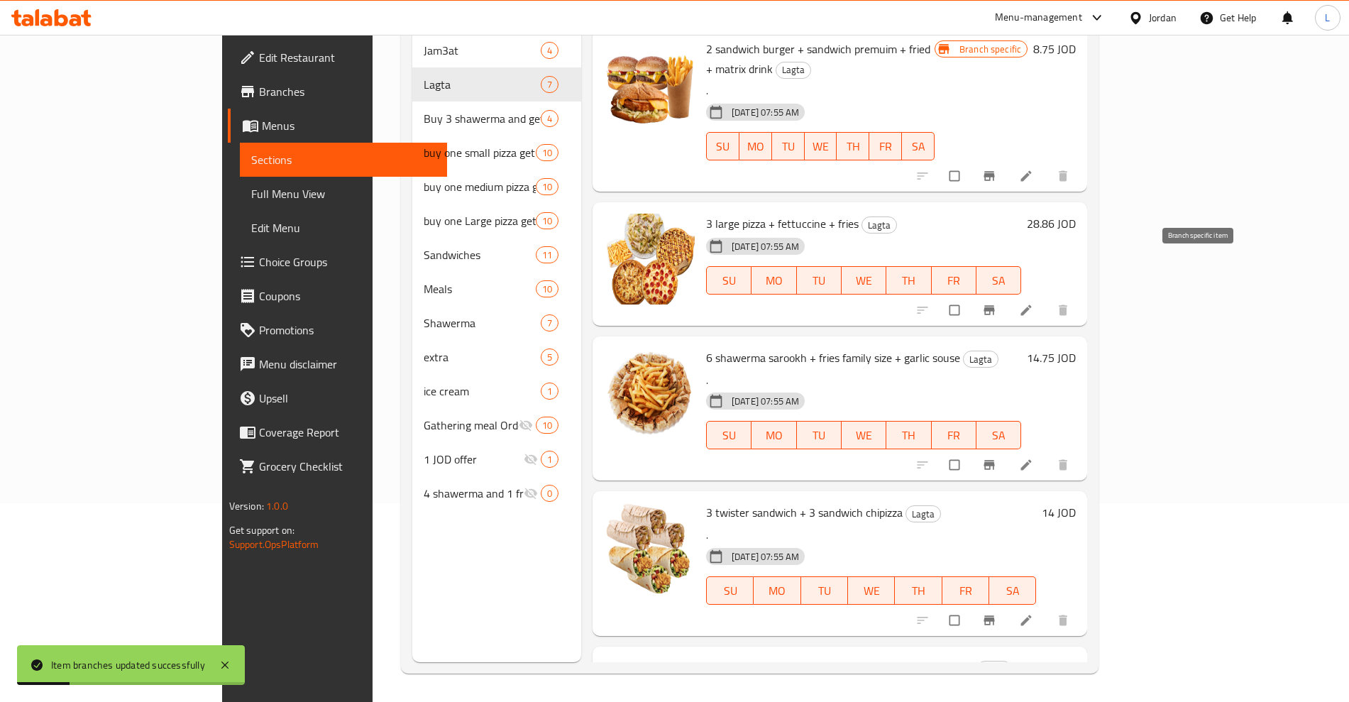
click at [995, 305] on icon "Branch-specific-item" at bounding box center [989, 309] width 11 height 9
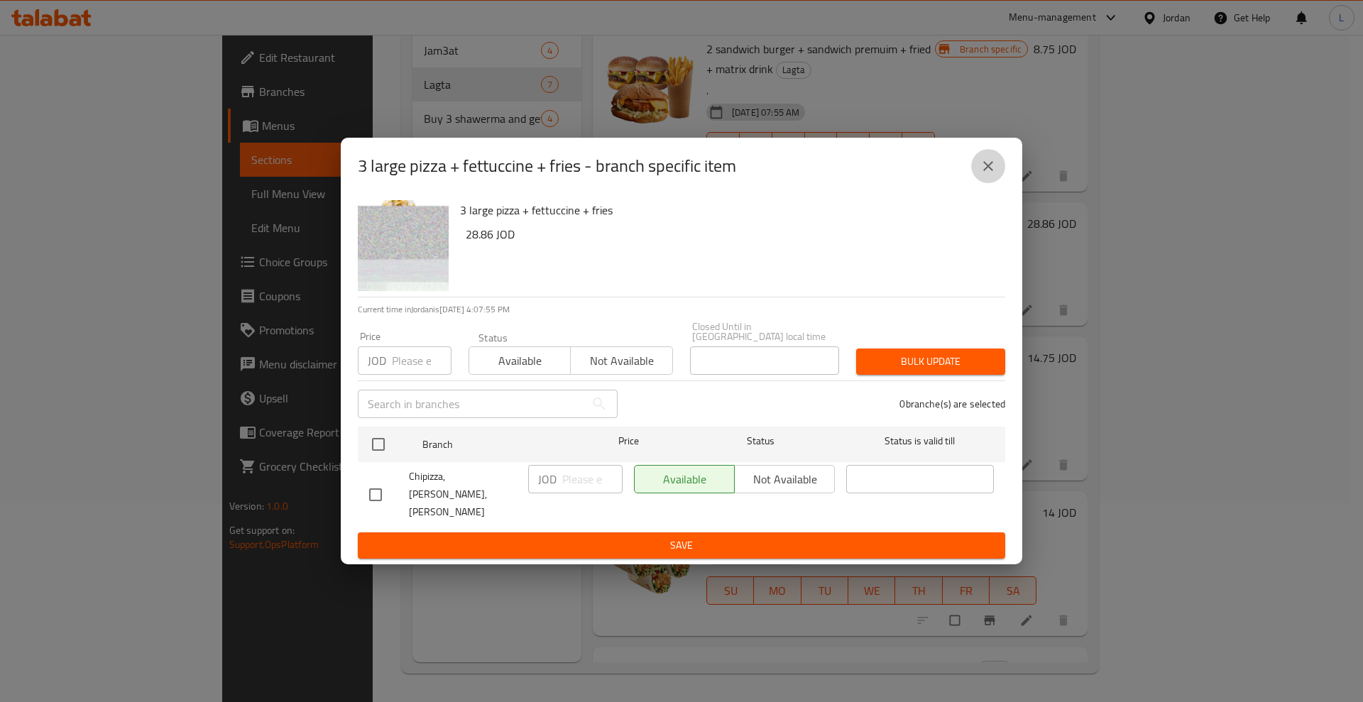
click at [992, 175] on icon "close" at bounding box center [987, 166] width 17 height 17
